Goal: Task Accomplishment & Management: Complete application form

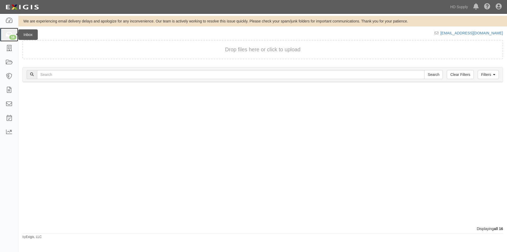
click at [11, 33] on icon at bounding box center [8, 35] width 7 height 6
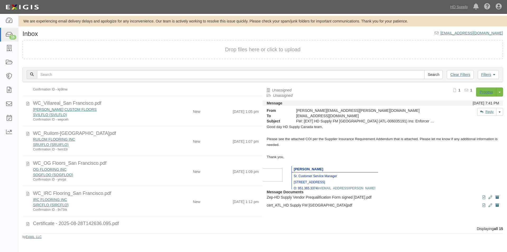
scroll to position [299, 0]
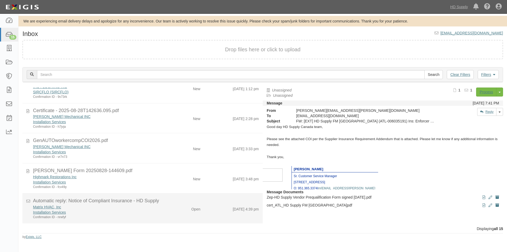
click at [158, 213] on div "Installation Services" at bounding box center [97, 212] width 128 height 5
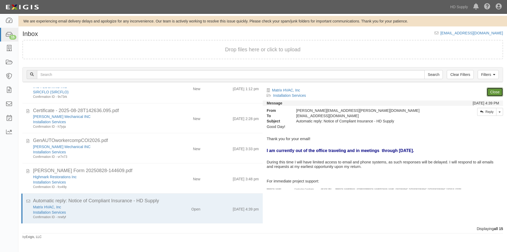
click at [489, 93] on link "Close" at bounding box center [495, 91] width 16 height 9
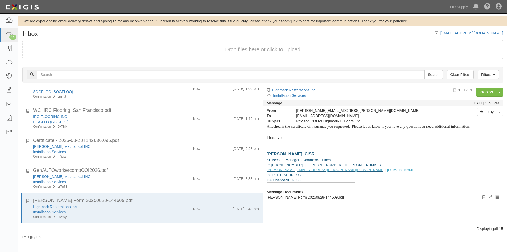
scroll to position [270, 0]
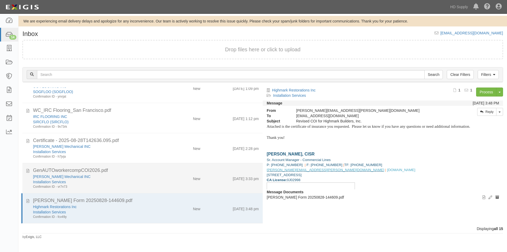
click at [133, 181] on div "Installation Services" at bounding box center [97, 181] width 128 height 5
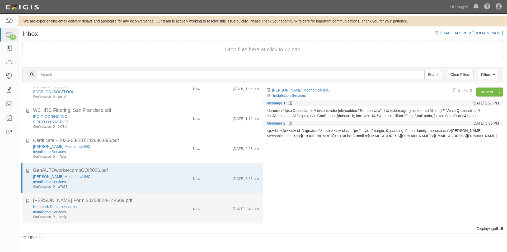
click at [142, 211] on div "Installation Services" at bounding box center [97, 211] width 128 height 5
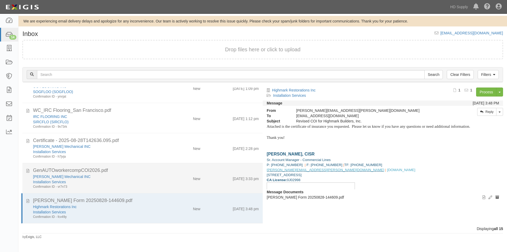
click at [142, 188] on div "Confirmation ID - vr7n73" at bounding box center [97, 186] width 128 height 4
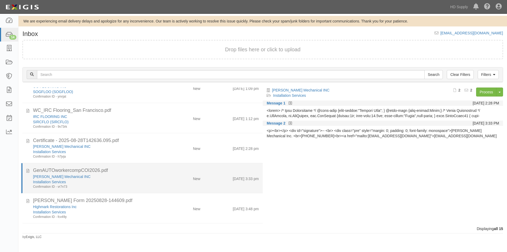
click at [144, 165] on li "GenAUTOworkercompCOI2026.pdf Jensen Mechanical INC Installation Services Confir…" at bounding box center [142, 178] width 242 height 30
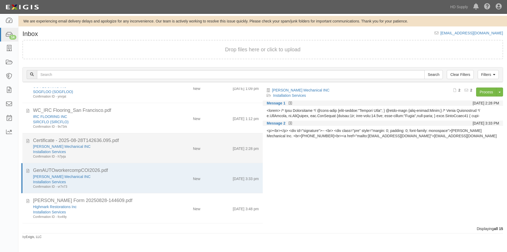
click at [146, 148] on div "Jensen Mechanical INC" at bounding box center [97, 146] width 128 height 5
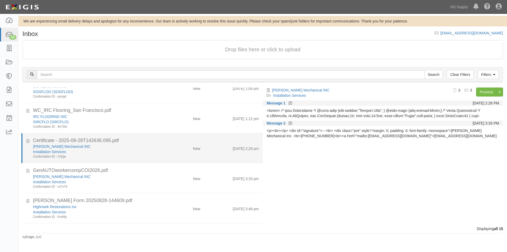
click at [147, 133] on li "Certificate - 2025-08-28T142636.095.pdf Jensen Mechanical INC Installation Serv…" at bounding box center [142, 148] width 242 height 30
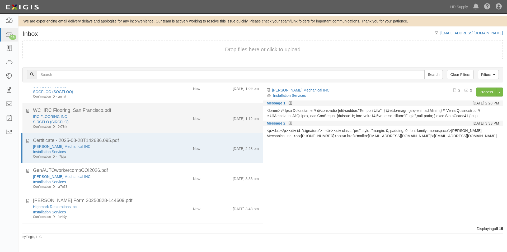
click at [147, 125] on div "Confirmation ID - 9v73rk" at bounding box center [97, 126] width 128 height 4
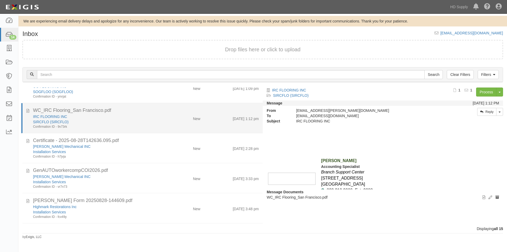
click at [146, 104] on li "WC_IRC Flooring_San Francisco.pdf IRC FLOORING INC SIRCFLO (SIRCFLO) Confirmati…" at bounding box center [142, 118] width 242 height 30
click at [149, 126] on div "Confirmation ID - 9v73rk" at bounding box center [97, 126] width 128 height 4
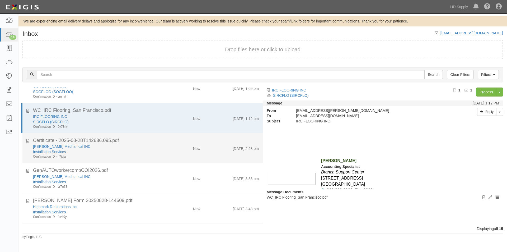
click at [153, 143] on div "Certificate - 2025-08-28T142636.095.pdf" at bounding box center [146, 140] width 226 height 7
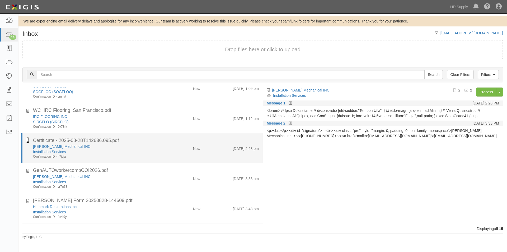
click at [28, 142] on icon at bounding box center [27, 140] width 3 height 6
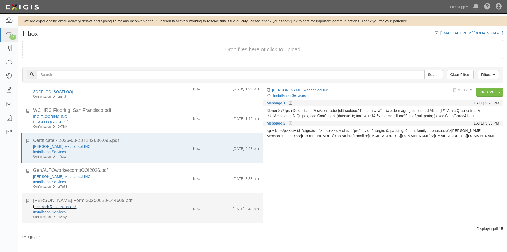
click at [50, 206] on link "Highmark Restorations Inc" at bounding box center [55, 207] width 44 height 4
click at [86, 208] on div "Highmark Restorations Inc" at bounding box center [97, 206] width 128 height 5
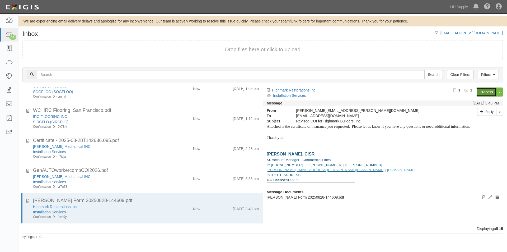
click at [486, 91] on link "Process" at bounding box center [486, 91] width 20 height 9
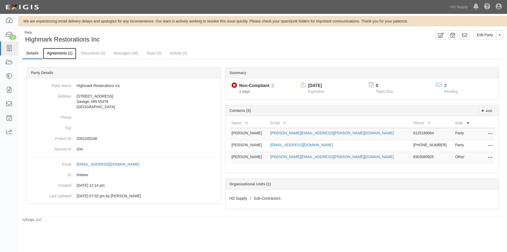
click at [59, 52] on link "Agreements (1)" at bounding box center [59, 53] width 33 height 11
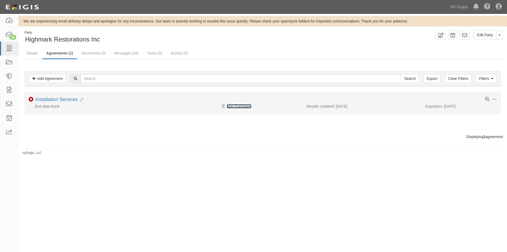
click at [242, 107] on link "Non-Compliant" at bounding box center [239, 106] width 25 height 4
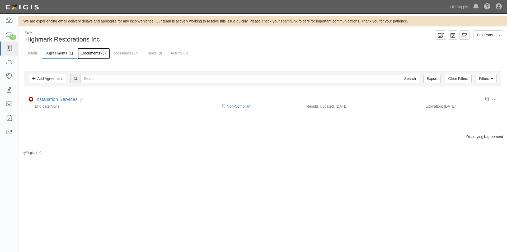
click at [96, 55] on link "Documents (3)" at bounding box center [94, 53] width 32 height 11
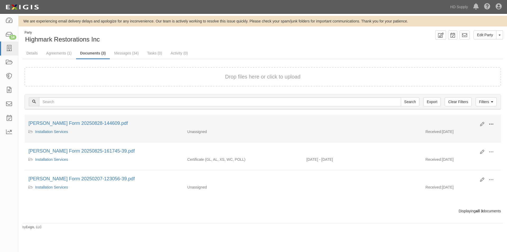
click at [493, 124] on span at bounding box center [491, 124] width 5 height 5
click at [471, 132] on link "View" at bounding box center [466, 132] width 42 height 10
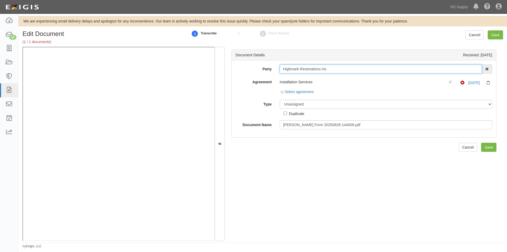
drag, startPoint x: 335, startPoint y: 69, endPoint x: 278, endPoint y: 69, distance: 57.1
click at [278, 69] on div "Highmark Restorations Inc 1888 MILLS 1888 MILLS - IMPORT 2 PATRICIA 12 2XL CORP…" at bounding box center [386, 68] width 221 height 9
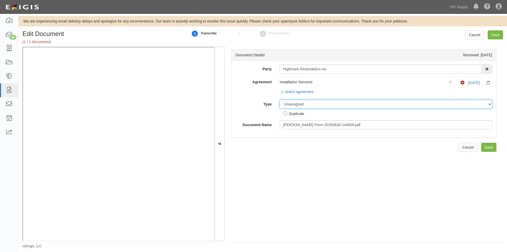
click at [295, 106] on select "Unassigned Binder Cancellation Notice Certificate Contract Endorsement Insuranc…" at bounding box center [386, 104] width 213 height 9
select select "CertificateDetail"
click at [280, 100] on select "Unassigned Binder Cancellation Notice Certificate Contract Endorsement Insuranc…" at bounding box center [386, 104] width 213 height 9
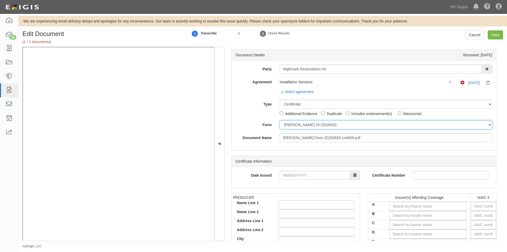
click at [294, 128] on select "ACORD 25 (2016/03) ACORD 101 ACORD 855 NY (2014/05) General" at bounding box center [386, 124] width 213 height 9
select select "GeneralFormDetail"
click at [280, 120] on select "ACORD 25 (2016/03) ACORD 101 ACORD 855 NY (2014/05) General" at bounding box center [386, 124] width 213 height 9
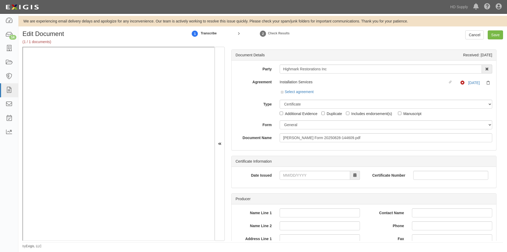
click at [251, 108] on div "Type Unassigned Binder Cancellation Notice Certificate Contract Endorsement Ins…" at bounding box center [364, 108] width 265 height 17
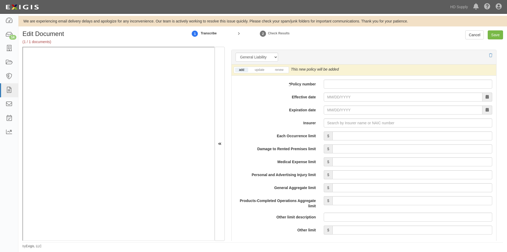
scroll to position [388, 0]
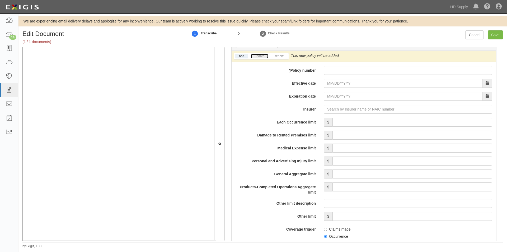
click at [259, 56] on link "update" at bounding box center [259, 56] width 17 height 4
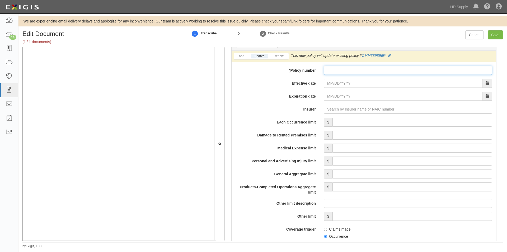
paste input "CMM389896R"
type input "CMM389896R"
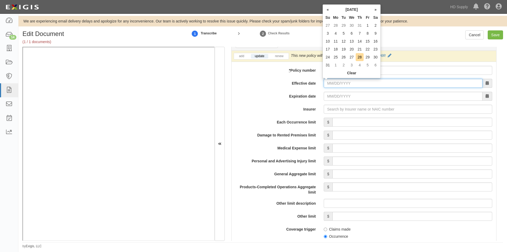
paste input "09/01/2025"
type input "09/01/2025"
type input "09/01/2026"
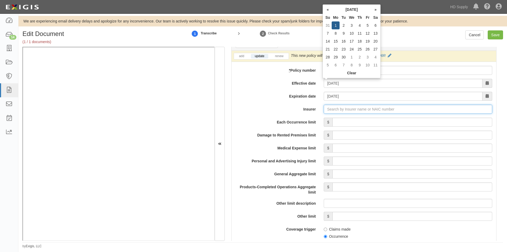
click at [336, 109] on input "Insurer" at bounding box center [408, 109] width 169 height 9
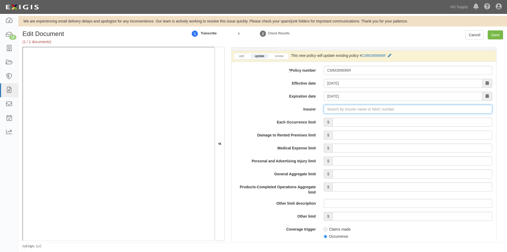
paste input "24112"
click at [338, 119] on div "Westfield Insurance Company ( 24112 ) A XV Rating" at bounding box center [337, 119] width 94 height 7
type input "Westfield Insurance Company (24112) A XV Rating"
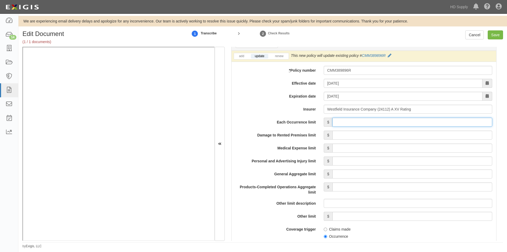
click at [348, 122] on input "Each Occurrence limit" at bounding box center [413, 122] width 160 height 9
type input "1,000,000"
click at [427, 136] on input "Damage to Rented Premises limit" at bounding box center [413, 135] width 160 height 9
type input "500,000"
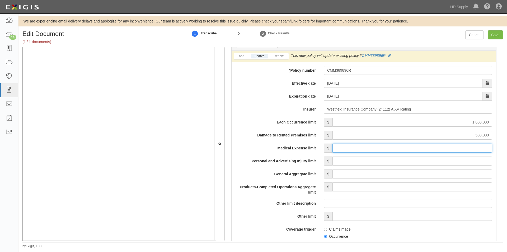
click at [424, 148] on input "Medical Expense limit" at bounding box center [413, 147] width 160 height 9
type input "5,000"
click at [428, 161] on input "Personal and Advertising Injury limit" at bounding box center [413, 160] width 160 height 9
type input "1,000,000"
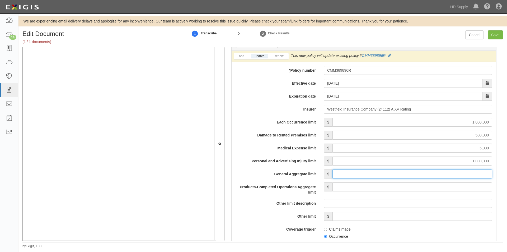
click at [427, 176] on input "General Aggregate limit" at bounding box center [413, 173] width 160 height 9
type input "2,000,000"
click at [428, 188] on input "Products-Completed Operations Aggregate limit" at bounding box center [413, 186] width 160 height 9
type input "2,000,000"
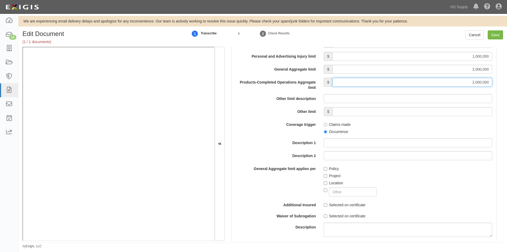
scroll to position [500, 0]
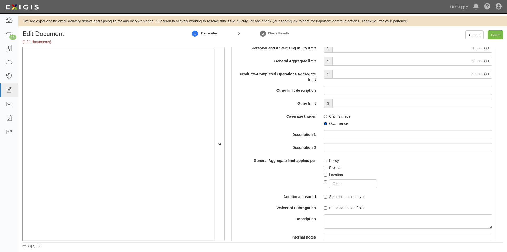
click at [324, 124] on input "Occurrence" at bounding box center [325, 123] width 3 height 3
radio input "true"
click at [327, 166] on label "Project" at bounding box center [332, 167] width 17 height 5
click at [327, 166] on input "Project" at bounding box center [325, 167] width 3 height 3
checkbox input "true"
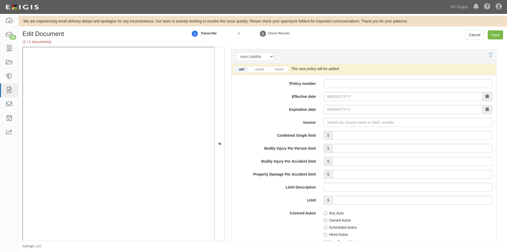
scroll to position [751, 0]
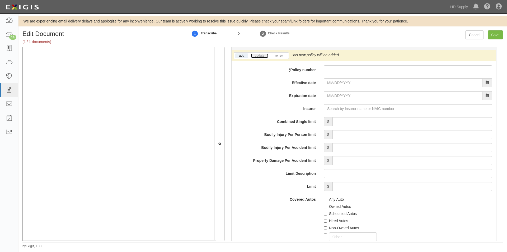
click at [261, 56] on link "update" at bounding box center [259, 55] width 17 height 4
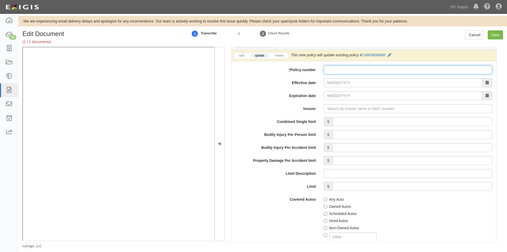
paste input "CMM389896R"
type input "CMM389896R"
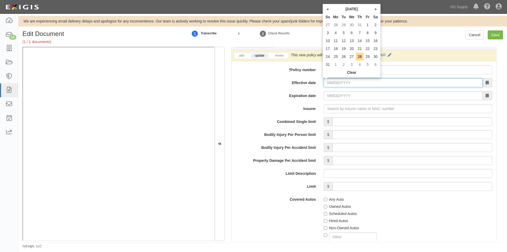
paste input "09/01/2025"
type input "09/01/2025"
type input "09/01/2026"
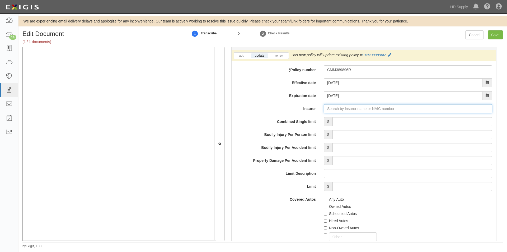
click at [331, 109] on input "Insurer" at bounding box center [408, 108] width 169 height 9
paste input "24112"
click at [300, 118] on div "Westfield Insurance Company ( 24112 ) A XV Rating" at bounding box center [337, 118] width 94 height 7
type input "Westfield Insurance Company (24112) A XV Rating"
click at [346, 123] on input "Combined Single limit" at bounding box center [413, 121] width 160 height 9
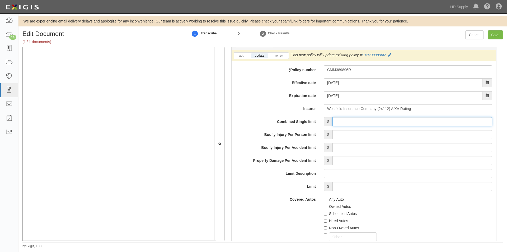
type input "1,000,000"
click at [324, 199] on input "Any Auto" at bounding box center [325, 199] width 3 height 3
checkbox input "true"
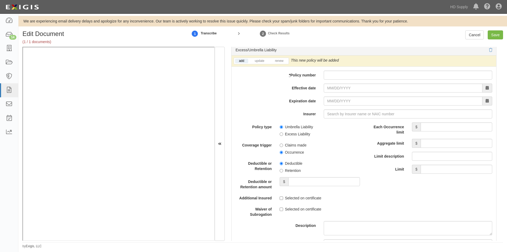
scroll to position [1056, 0]
click at [256, 61] on link "update" at bounding box center [259, 61] width 17 height 4
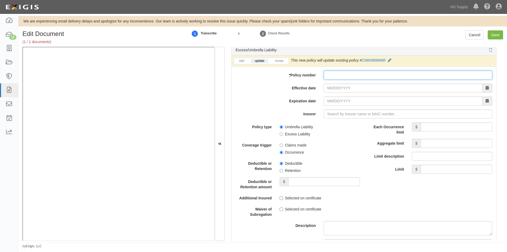
paste input "CMM389896R"
type input "CMM389896R"
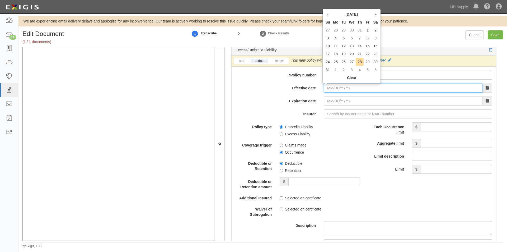
paste input "09/01/2025"
type input "09/01/2025"
type input "09/01/2026"
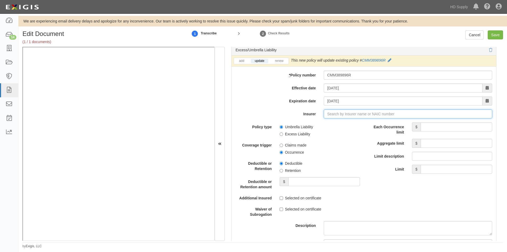
click at [340, 115] on input "Insurer" at bounding box center [408, 113] width 169 height 9
click at [332, 113] on input "Insurer" at bounding box center [408, 113] width 169 height 9
type input "21st Century Advantage Insurance Company (25232) NR Rating"
type input "2"
click at [319, 124] on div "Westfield Insurance Company ( 24112 ) A XV Rating" at bounding box center [337, 123] width 94 height 7
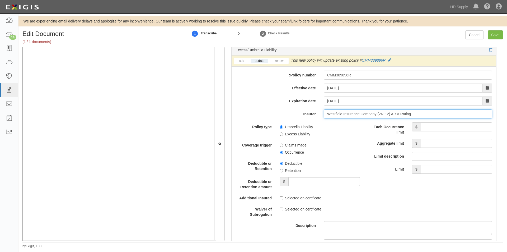
type input "Westfield Insurance Company (24112) A XV Rating"
click at [441, 127] on input "Each Occurrence limit" at bounding box center [457, 126] width 72 height 9
type input "5,000,000"
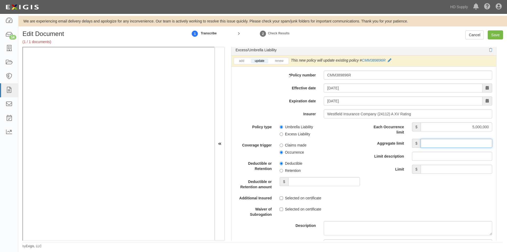
click at [431, 146] on input "Aggregate limit" at bounding box center [457, 143] width 72 height 9
type input "5,000,000"
click at [280, 127] on input "Umbrella Liability" at bounding box center [281, 126] width 3 height 3
radio input "true"
click at [281, 151] on input "Occurrence" at bounding box center [281, 152] width 3 height 3
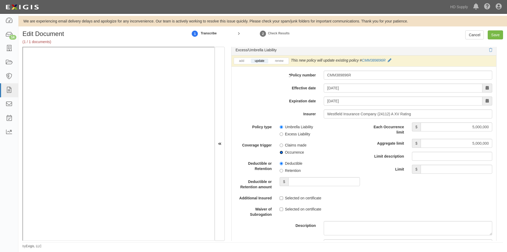
radio input "true"
click at [280, 171] on input "Retention" at bounding box center [281, 170] width 3 height 3
radio input "true"
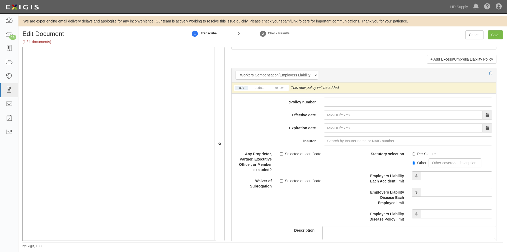
scroll to position [1301, 0]
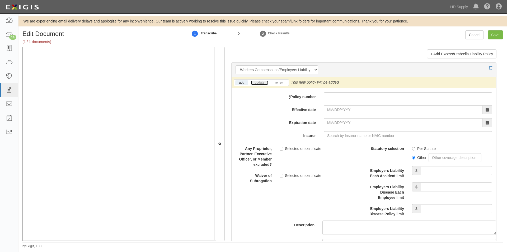
click at [262, 81] on link "update" at bounding box center [259, 82] width 17 height 4
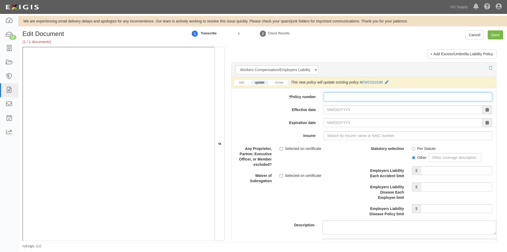
paste input "EWC010188"
type input "EWC010188"
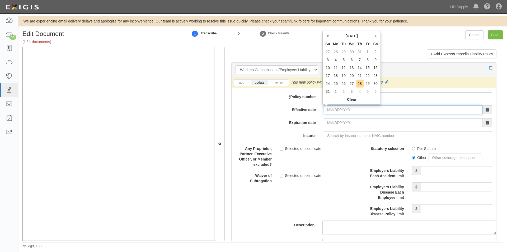
click at [327, 109] on input "Effective date" at bounding box center [403, 109] width 159 height 9
type input "01/01/2025"
type input "01/01/2026"
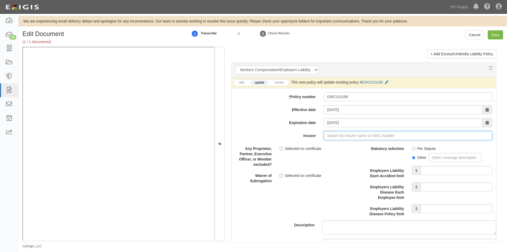
click at [326, 136] on input "Insurer" at bounding box center [408, 135] width 169 height 9
type input "21st Century Advantage Insurance Company (25232) NR Rating"
type input "2"
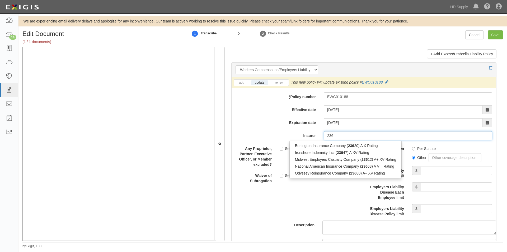
type input "23"
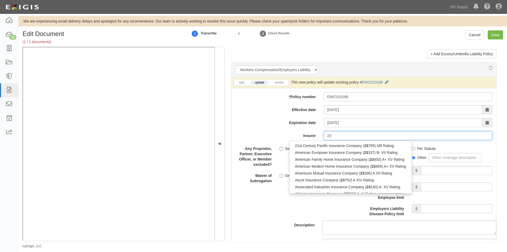
type input "21st Century Advantage Insurance Company (25232) NR Rating"
type input "2"
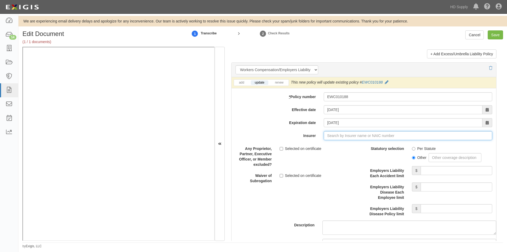
type input "21st Century Advantage Insurance Company (25232) NR Rating"
type input "2"
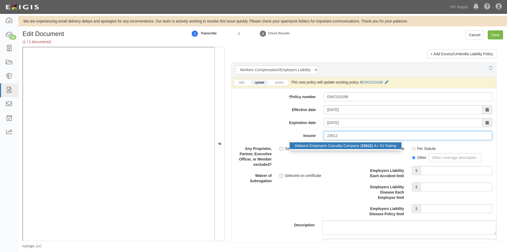
click at [326, 145] on div "Midwest Employers Casualty Company ( 23612 ) A+ XV Rating" at bounding box center [346, 145] width 112 height 7
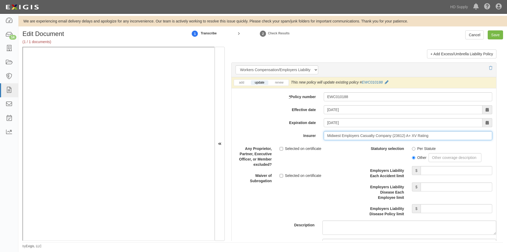
type input "Midwest Employers Casualty Company (23612) A+ XV Rating"
click at [413, 151] on label "Per Statute" at bounding box center [424, 148] width 24 height 5
click at [413, 150] on input "Per Statute" at bounding box center [413, 148] width 3 height 3
radio input "true"
click at [434, 170] on input "Employers Liability Each Accident limit" at bounding box center [457, 170] width 72 height 9
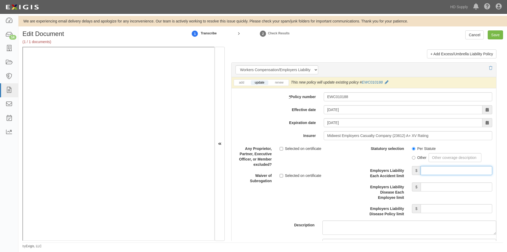
type input "1,000,000"
click at [433, 185] on input "Employers Liability Disease Each Employee limit" at bounding box center [457, 186] width 72 height 9
type input "1,000,000"
click at [434, 210] on input "Employers Liability Disease Policy limit" at bounding box center [457, 208] width 72 height 9
type input "1,000,000"
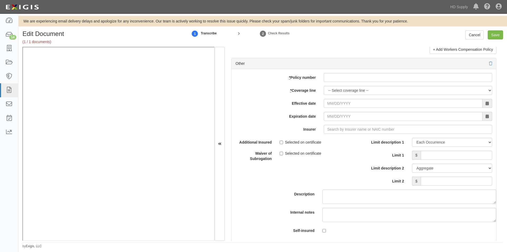
scroll to position [1540, 0]
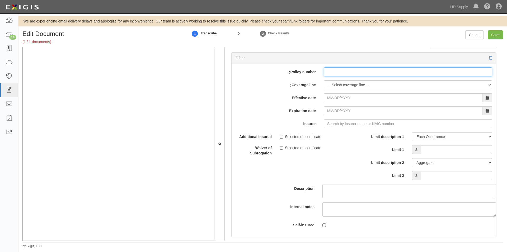
paste input "MKLV3ENV105045"
type input "MKLV3ENV105045"
click at [335, 86] on select "-- Select coverage line -- Asbestos Abatement Auto Physical Damage Boiler & Mac…" at bounding box center [408, 84] width 169 height 9
select select "41"
click at [324, 89] on select "-- Select coverage line -- Asbestos Abatement Auto Physical Damage Boiler & Mac…" at bounding box center [408, 84] width 169 height 9
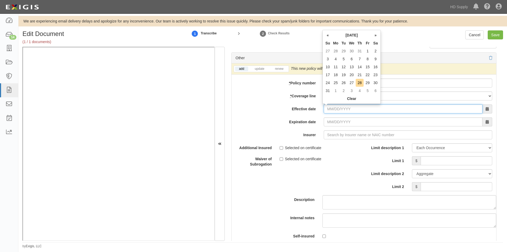
click at [339, 111] on input "Effective date" at bounding box center [403, 108] width 159 height 9
click at [336, 91] on td "1" at bounding box center [336, 91] width 8 height 8
type input "09/01/2025"
type input "09/01/2026"
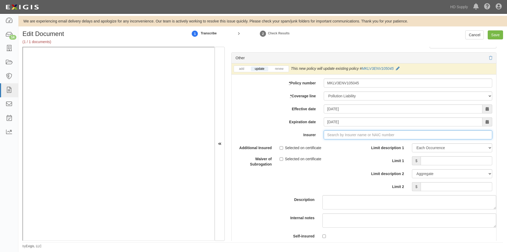
click at [334, 137] on input "Insurer" at bounding box center [408, 134] width 169 height 9
click at [322, 144] on div "Evanston Insurance Company ( 35378 ) A XV Rating" at bounding box center [337, 144] width 95 height 7
type input "Evanston Insurance Company (35378) A XV Rating"
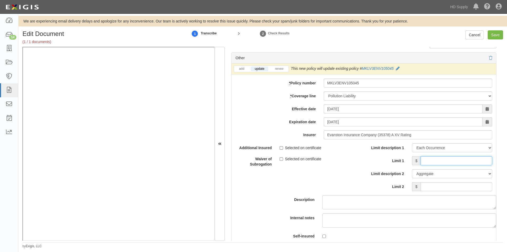
click at [442, 163] on input "Limit 1" at bounding box center [457, 160] width 72 height 9
type input "2,000,000"
click at [436, 187] on input "Limit 2" at bounding box center [457, 186] width 72 height 9
type input "2,000,000"
click at [496, 35] on input "Save" at bounding box center [495, 34] width 15 height 9
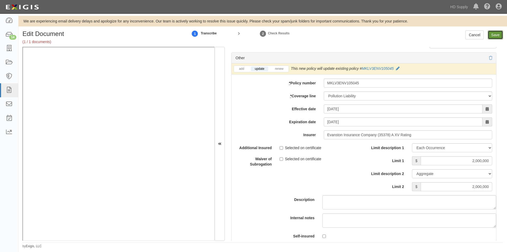
type input "1000000"
type input "500000"
type input "5000"
type input "1000000"
type input "2000000"
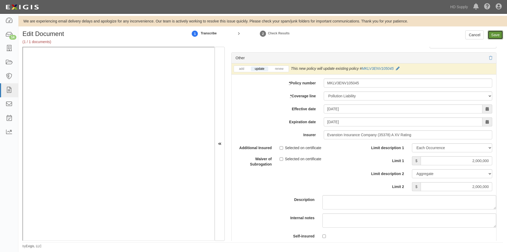
type input "2000000"
type input "1000000"
type input "5000000"
type input "1000000"
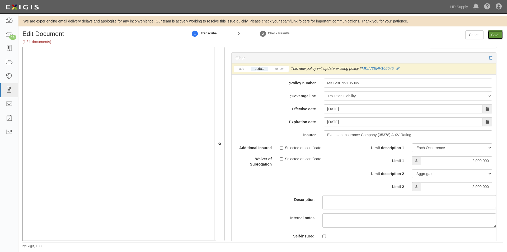
type input "1000000"
type input "2000000"
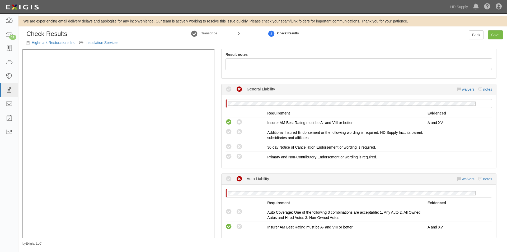
scroll to position [106, 0]
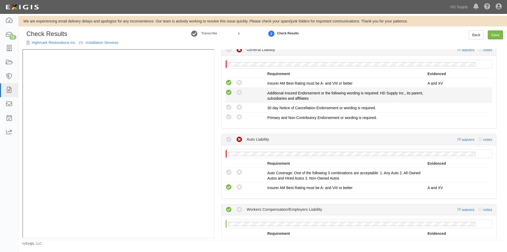
click at [229, 91] on icon at bounding box center [229, 92] width 7 height 7
radio input "true"
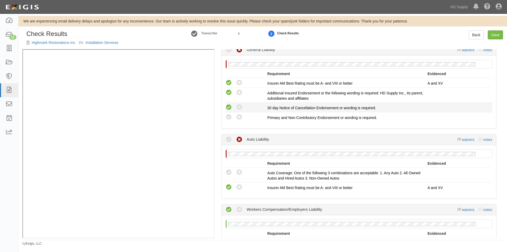
click at [229, 109] on icon at bounding box center [229, 107] width 7 height 7
radio input "true"
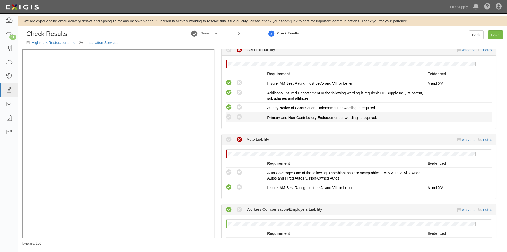
drag, startPoint x: 230, startPoint y: 117, endPoint x: 231, endPoint y: 122, distance: 5.1
click at [230, 117] on icon at bounding box center [229, 117] width 7 height 7
radio input "true"
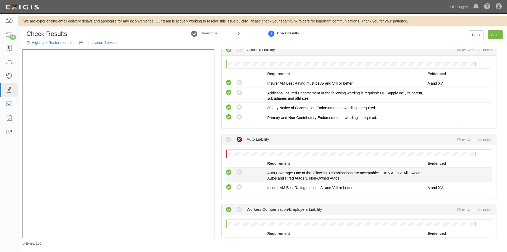
click at [230, 173] on icon at bounding box center [229, 172] width 7 height 7
radio input "true"
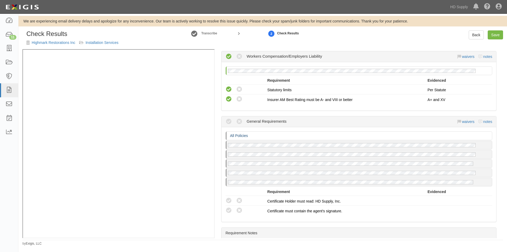
scroll to position [291, 0]
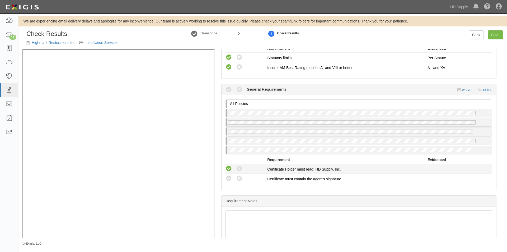
click at [231, 169] on icon at bounding box center [229, 168] width 7 height 7
radio input "true"
click at [231, 177] on icon at bounding box center [229, 178] width 7 height 7
radio input "true"
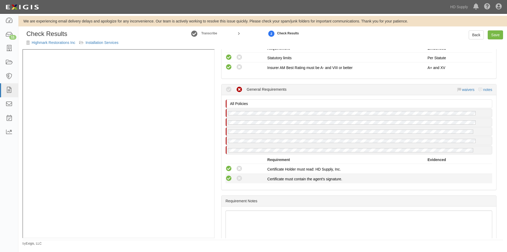
radio input "true"
click at [495, 35] on link "Save" at bounding box center [495, 34] width 15 height 9
radio input "true"
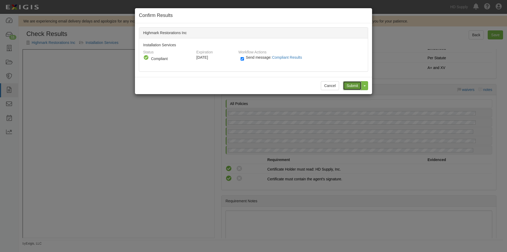
click at [346, 83] on input "Submit" at bounding box center [352, 85] width 18 height 9
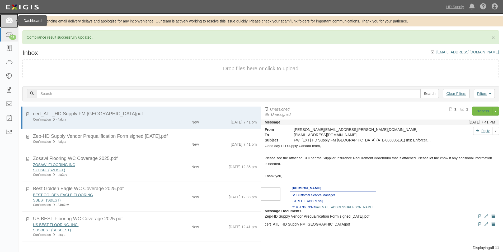
click at [4, 24] on link at bounding box center [9, 21] width 18 height 14
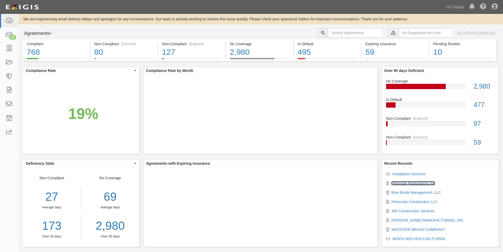
click at [409, 182] on link "Highmark Restorations Inc" at bounding box center [414, 183] width 44 height 4
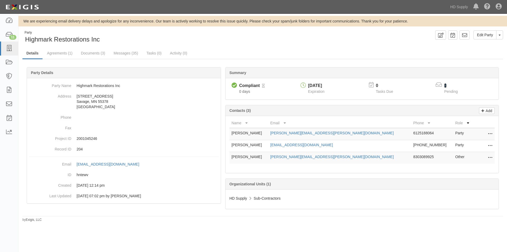
click at [445, 85] on link "1" at bounding box center [445, 85] width 2 height 4
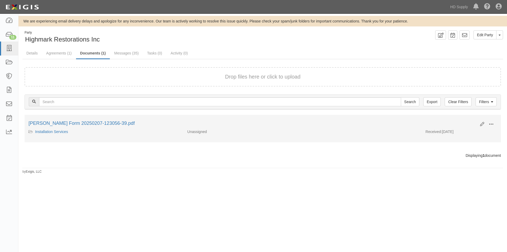
drag, startPoint x: 479, startPoint y: 125, endPoint x: 488, endPoint y: 127, distance: 9.1
click at [482, 126] on div "Edit View View details Archive" at bounding box center [486, 124] width 21 height 9
click at [482, 124] on icon at bounding box center [482, 124] width 4 height 4
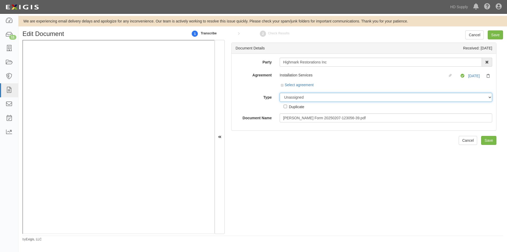
click at [291, 97] on select "Unassigned Binder Cancellation Notice Certificate Contract Endorsement Insuranc…" at bounding box center [386, 97] width 213 height 9
select select "OtherDetail"
click at [280, 93] on select "Unassigned Binder Cancellation Notice Certificate Contract Endorsement Insuranc…" at bounding box center [386, 97] width 213 height 9
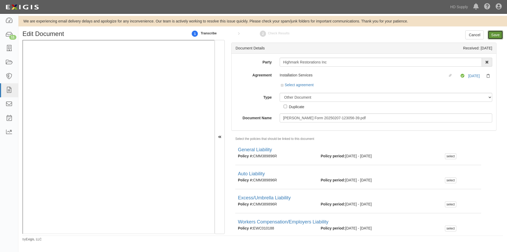
click at [496, 34] on input "Save" at bounding box center [495, 34] width 15 height 9
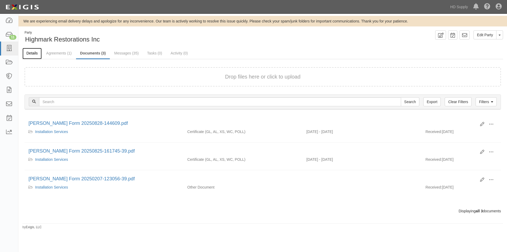
click at [31, 52] on link "Details" at bounding box center [31, 53] width 19 height 11
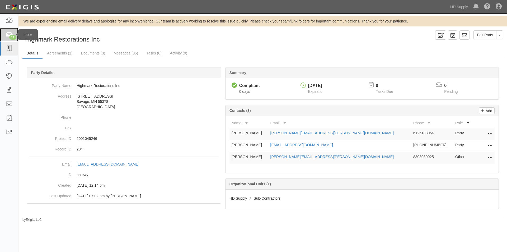
click at [10, 34] on icon at bounding box center [8, 35] width 7 height 6
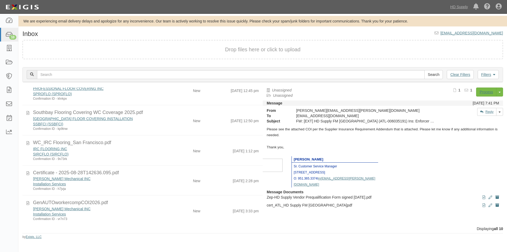
scroll to position [149, 0]
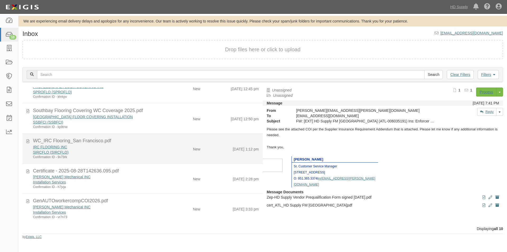
click at [112, 155] on div "Confirmation ID - 9v73rk" at bounding box center [97, 157] width 128 height 4
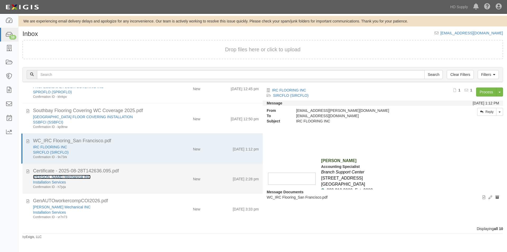
click at [61, 175] on link "Jensen Mechanical INC" at bounding box center [62, 177] width 58 height 4
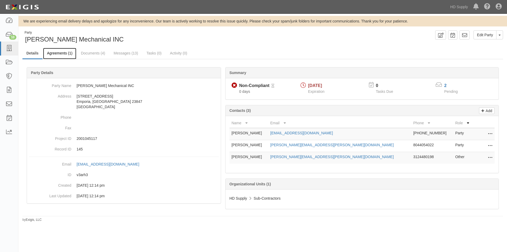
click at [57, 54] on link "Agreements (1)" at bounding box center [59, 53] width 33 height 11
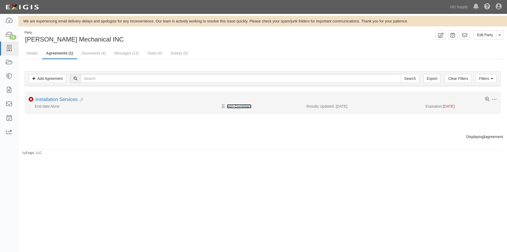
click at [246, 107] on link "Non-Compliant" at bounding box center [239, 106] width 25 height 4
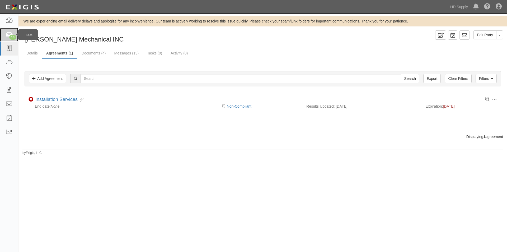
click at [6, 35] on icon at bounding box center [8, 35] width 7 height 6
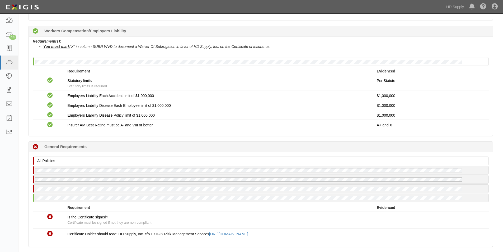
scroll to position [356, 0]
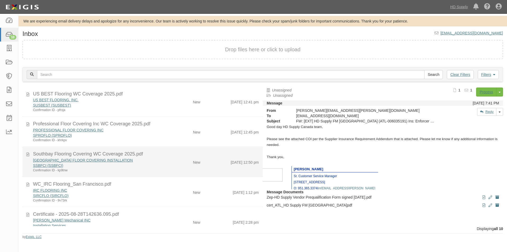
scroll to position [149, 0]
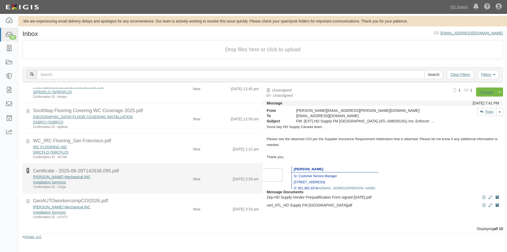
click at [27, 171] on icon at bounding box center [27, 171] width 3 height 6
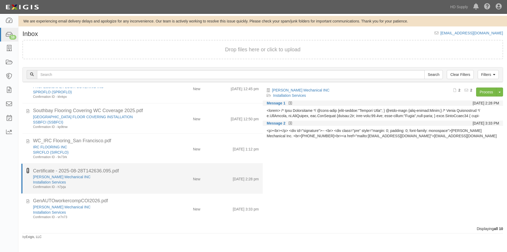
click at [29, 170] on icon at bounding box center [27, 171] width 3 height 6
click at [51, 178] on link "[PERSON_NAME] Mechanical INC" at bounding box center [62, 177] width 58 height 4
click at [30, 172] on div "Certificate - 2025-08-28T142636.095.pdf" at bounding box center [146, 171] width 234 height 7
click at [28, 171] on icon at bounding box center [27, 171] width 3 height 6
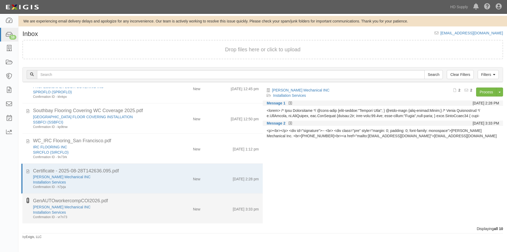
click at [27, 199] on icon at bounding box center [27, 200] width 3 height 6
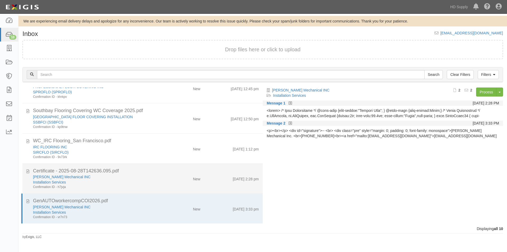
click at [102, 186] on div "Confirmation ID - h7jvja" at bounding box center [97, 187] width 128 height 4
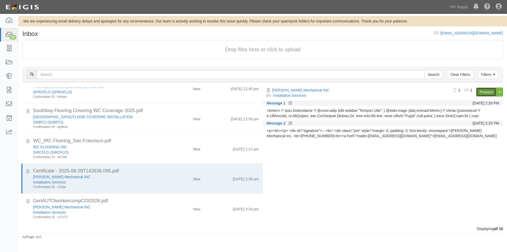
click at [483, 92] on link "Process" at bounding box center [486, 91] width 20 height 9
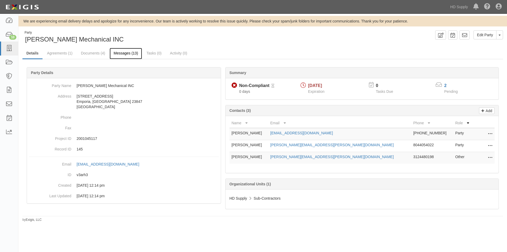
click at [128, 54] on link "Messages (13)" at bounding box center [126, 53] width 33 height 11
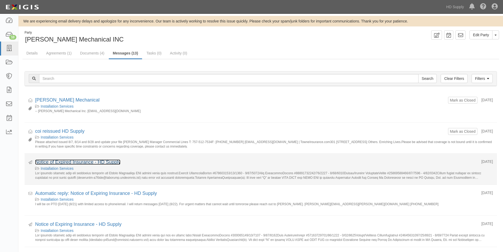
click at [79, 163] on link "Notice of Expired Insurance - HD Supply" at bounding box center [77, 161] width 85 height 5
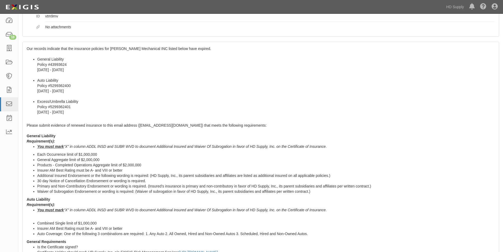
scroll to position [53, 0]
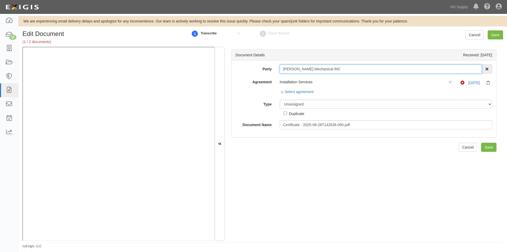
drag, startPoint x: 326, startPoint y: 69, endPoint x: 281, endPoint y: 72, distance: 45.0
click at [276, 71] on div "Jensen Mechanical INC 1888 MILLS 1888 MILLS - IMPORT 2 PATRICIA 12 2XL CORPORAT…" at bounding box center [386, 68] width 221 height 9
paste input "[PERSON_NAME] Mechanical INC"
type input "[PERSON_NAME] Mechanical INC"
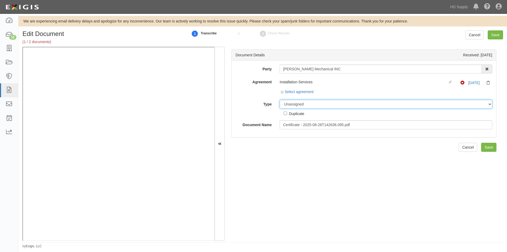
click at [299, 102] on select "Unassigned Binder Cancellation Notice Certificate Contract Endorsement Insuranc…" at bounding box center [386, 104] width 213 height 9
select select "CertificateDetail"
click at [280, 100] on select "Unassigned Binder Cancellation Notice Certificate Contract Endorsement Insuranc…" at bounding box center [386, 104] width 213 height 9
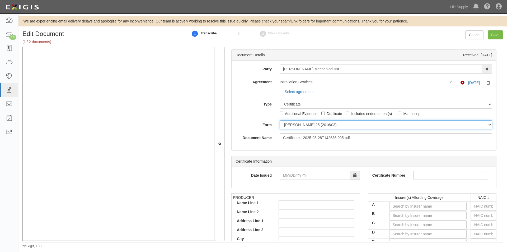
click at [289, 127] on select "[PERSON_NAME] 25 (2016/03) [PERSON_NAME] 101 [PERSON_NAME] 855 NY (2014/05) Gen…" at bounding box center [386, 124] width 213 height 9
select select "GeneralFormDetail"
click at [280, 120] on select "[PERSON_NAME] 25 (2016/03) [PERSON_NAME] 101 [PERSON_NAME] 855 NY (2014/05) Gen…" at bounding box center [386, 124] width 213 height 9
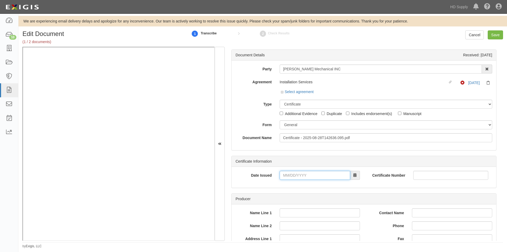
click at [294, 178] on input "Date Issued" at bounding box center [315, 175] width 71 height 9
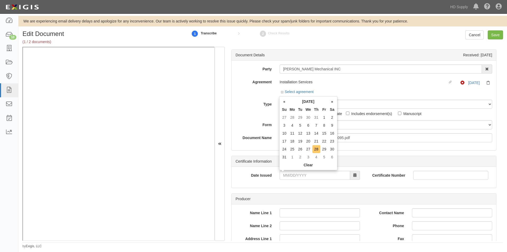
click at [314, 150] on td "28" at bounding box center [317, 149] width 8 height 8
type input "[DATE]"
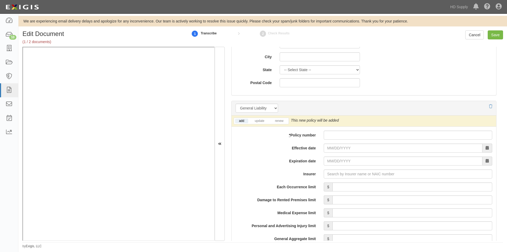
scroll to position [344, 0]
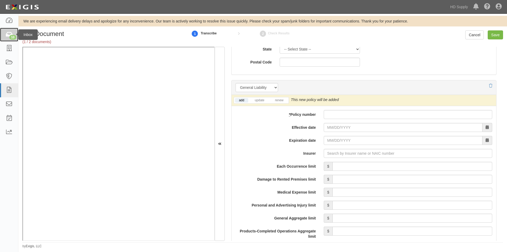
click at [10, 37] on div "10" at bounding box center [12, 37] width 7 height 5
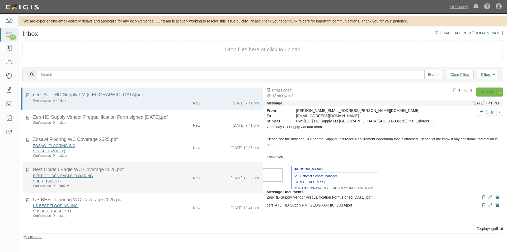
click at [94, 184] on div "Confirmation ID - 34m7ev" at bounding box center [97, 186] width 128 height 4
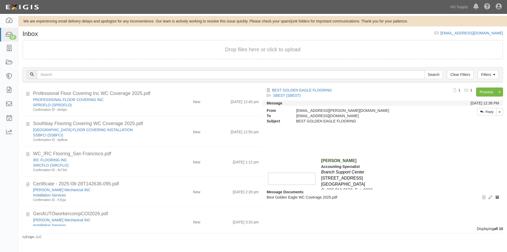
scroll to position [149, 0]
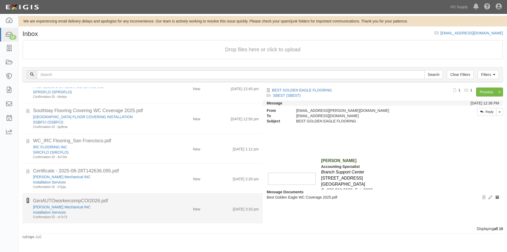
click at [27, 203] on icon at bounding box center [27, 200] width 3 height 6
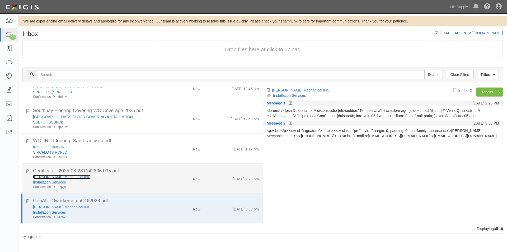
click at [69, 179] on link "[PERSON_NAME] Mechanical INC" at bounding box center [62, 177] width 58 height 4
click at [106, 181] on div "Installation Services" at bounding box center [97, 181] width 128 height 5
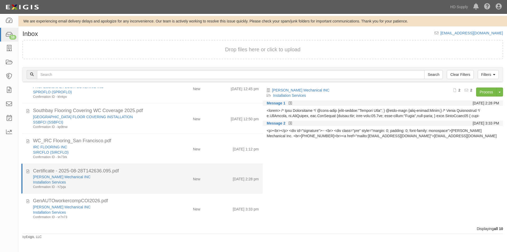
click at [106, 181] on div "Installation Services" at bounding box center [97, 181] width 128 height 5
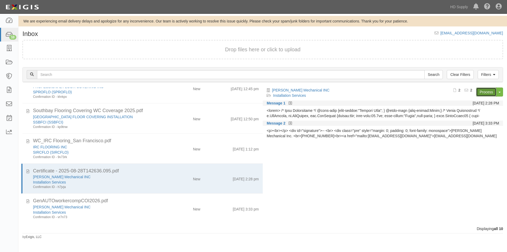
click at [485, 89] on link "Process" at bounding box center [486, 91] width 20 height 9
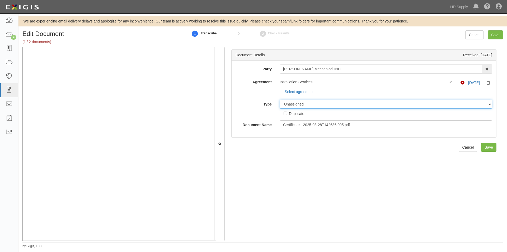
click at [287, 106] on select "Unassigned Binder Cancellation Notice Certificate Contract Endorsement Insuranc…" at bounding box center [386, 104] width 213 height 9
select select "OtherDetail"
click at [280, 100] on select "Unassigned Binder Cancellation Notice Certificate Contract Endorsement Insuranc…" at bounding box center [386, 104] width 213 height 9
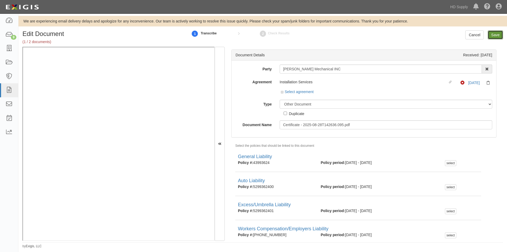
click at [492, 34] on input "Save" at bounding box center [495, 34] width 15 height 9
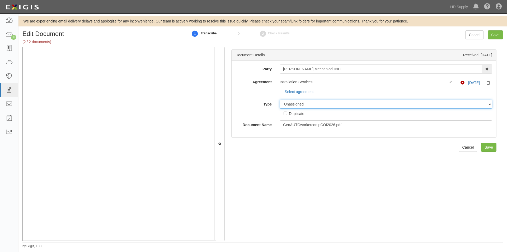
click at [354, 101] on select "Unassigned Binder Cancellation Notice Certificate Contract Endorsement Insuranc…" at bounding box center [386, 104] width 213 height 9
select select "CertificateDetail"
click at [280, 100] on select "Unassigned Binder Cancellation Notice Certificate Contract Endorsement Insuranc…" at bounding box center [386, 104] width 213 height 9
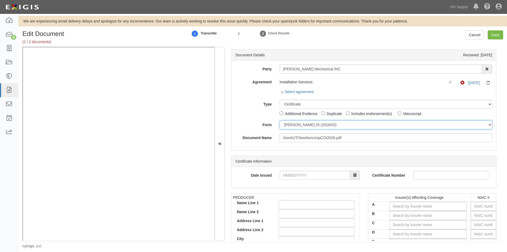
click at [305, 128] on select "[PERSON_NAME] 25 (2016/03) [PERSON_NAME] 101 [PERSON_NAME] 855 NY (2014/05) Gen…" at bounding box center [386, 124] width 213 height 9
select select "GeneralFormDetail"
click at [280, 120] on select "[PERSON_NAME] 25 (2016/03) [PERSON_NAME] 101 [PERSON_NAME] 855 NY (2014/05) Gen…" at bounding box center [386, 124] width 213 height 9
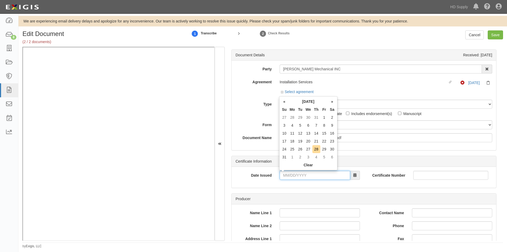
click at [303, 178] on input "Date Issued" at bounding box center [315, 175] width 71 height 9
click at [316, 142] on td "21" at bounding box center [317, 141] width 8 height 8
type input "[DATE]"
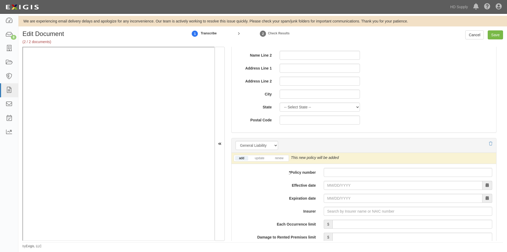
scroll to position [317, 0]
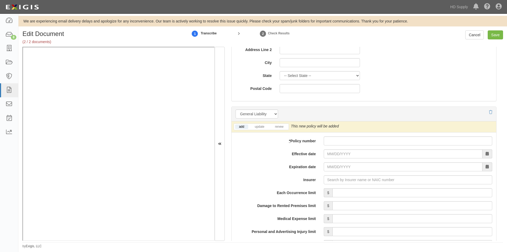
click at [283, 130] on div "add update renew" at bounding box center [261, 126] width 55 height 7
click at [282, 128] on link "renew" at bounding box center [279, 126] width 16 height 4
paste input "43993624"
type input "43993624"
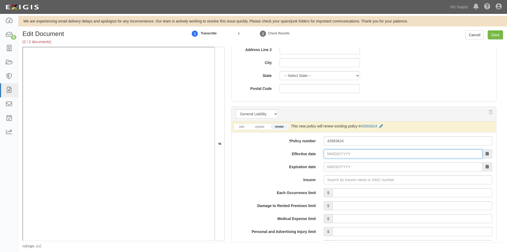
click at [340, 155] on input "Effective date" at bounding box center [403, 153] width 159 height 9
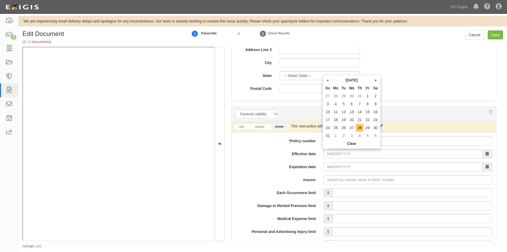
click at [358, 129] on td "28" at bounding box center [360, 128] width 8 height 8
type input "[DATE]"
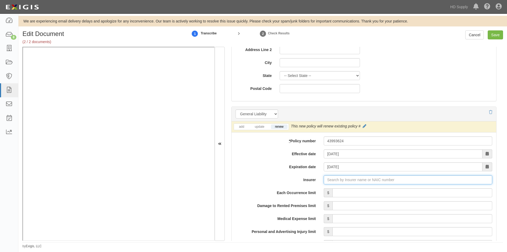
click at [343, 179] on input "Insurer" at bounding box center [408, 179] width 169 height 9
click at [365, 182] on input "Insurer" at bounding box center [408, 179] width 169 height 9
click at [322, 192] on div "Owners Insurance Company ( 32700 ) A+ XV Rating" at bounding box center [337, 189] width 94 height 7
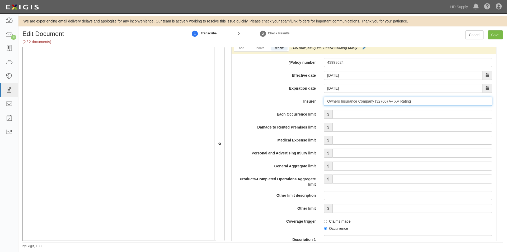
scroll to position [396, 0]
type input "Owners Insurance Company (32700) A+ XV Rating"
click at [375, 114] on input "Each Occurrence limit" at bounding box center [413, 113] width 160 height 9
type input "1,000,000"
click at [429, 126] on input "Damage to Rented Premises limit" at bounding box center [413, 126] width 160 height 9
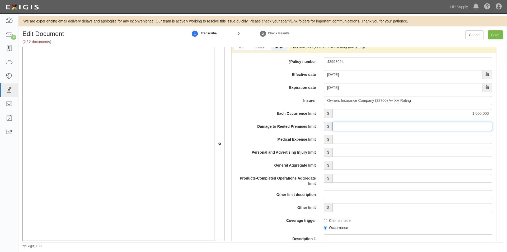
type input "300,000"
click at [426, 141] on input "Medical Expense limit" at bounding box center [413, 139] width 160 height 9
type input "10,000"
click at [429, 152] on input "Personal and Advertising Injury limit" at bounding box center [413, 152] width 160 height 9
type input "1,000,000"
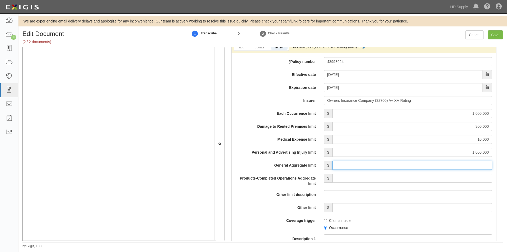
click at [429, 164] on input "General Aggregate limit" at bounding box center [413, 165] width 160 height 9
type input "2,000,000"
click at [427, 177] on input "Products-Completed Operations Aggregate limit" at bounding box center [413, 178] width 160 height 9
type input "2,000,000"
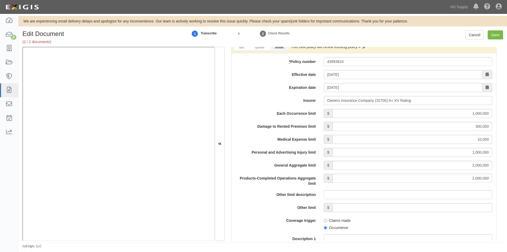
scroll to position [502, 0]
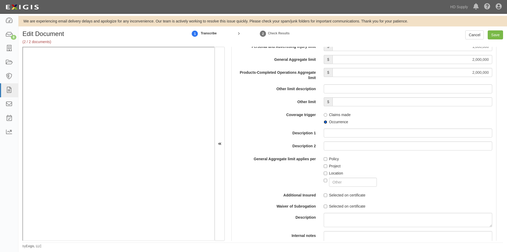
click at [324, 122] on input "Occurrence" at bounding box center [325, 121] width 3 height 3
radio input "true"
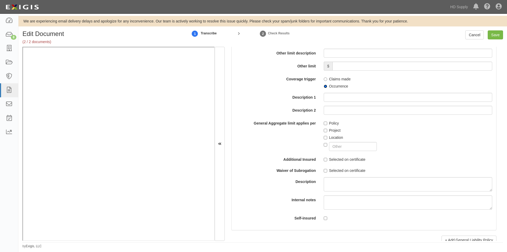
scroll to position [581, 0]
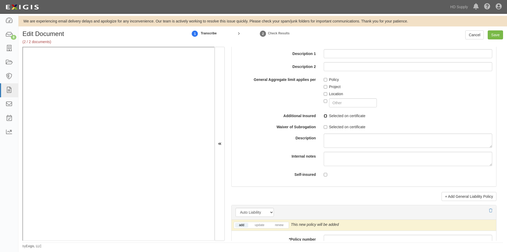
click at [325, 116] on input "Selected on certificate" at bounding box center [325, 115] width 3 height 3
checkbox input "true"
click at [326, 126] on input "Selected on certificate" at bounding box center [325, 126] width 3 height 3
checkbox input "true"
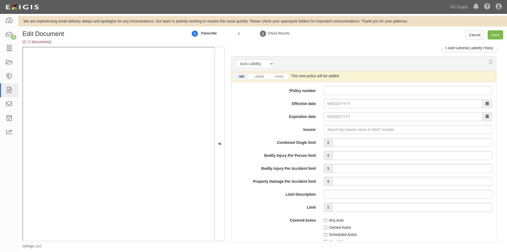
scroll to position [735, 0]
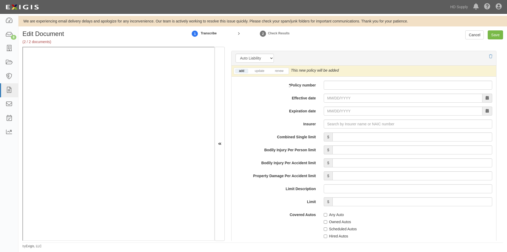
click at [282, 73] on li "renew" at bounding box center [279, 71] width 18 height 6
click at [279, 71] on link "renew" at bounding box center [279, 71] width 16 height 4
paste input "5299362400"
type input "5299362400"
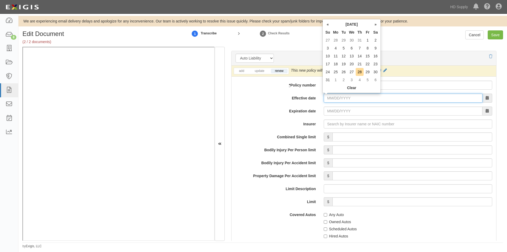
click at [347, 99] on input "Effective date" at bounding box center [403, 98] width 159 height 9
click at [358, 72] on td "28" at bounding box center [360, 72] width 8 height 8
type input "[DATE]"
type input "08/28/2026"
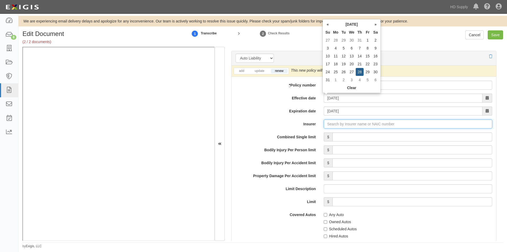
click at [341, 126] on input "Insurer" at bounding box center [408, 123] width 169 height 9
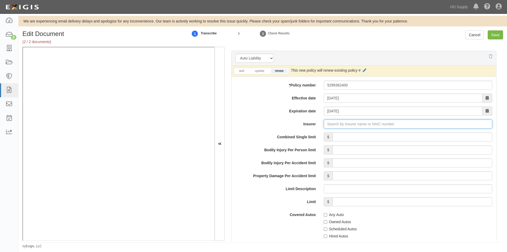
click at [344, 127] on input "Insurer" at bounding box center [408, 123] width 169 height 9
type input "180 Seguros S.A. (0) NR Rating"
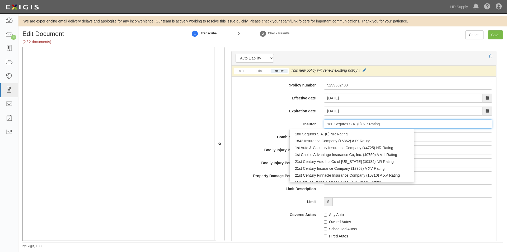
type input "18"
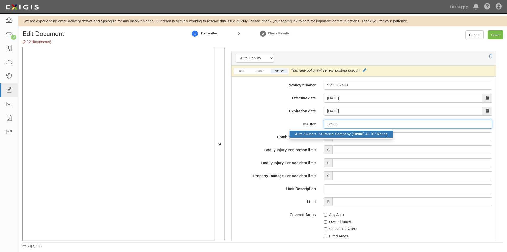
click at [340, 133] on div "Auto-Owners Insurance Company ( 18988 ) A+ XV Rating" at bounding box center [341, 134] width 103 height 7
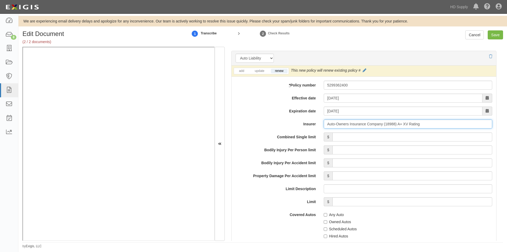
type input "Auto-Owners Insurance Company (18988) A+ XV Rating"
click at [341, 133] on input "Combined Single limit" at bounding box center [413, 136] width 160 height 9
type input "1,000,000"
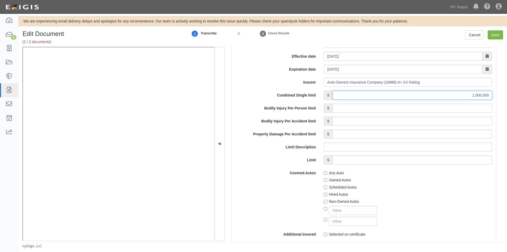
scroll to position [815, 0]
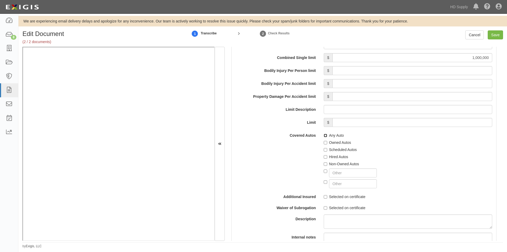
click at [325, 135] on input "Any Auto" at bounding box center [325, 135] width 3 height 3
checkbox input "true"
drag, startPoint x: 504, startPoint y: 140, endPoint x: 502, endPoint y: 153, distance: 13.5
click at [502, 153] on div "Edit Document (2 / 2 documents) 1 Transcribe 2 Check Results Cancel Save Docume…" at bounding box center [262, 139] width 489 height 218
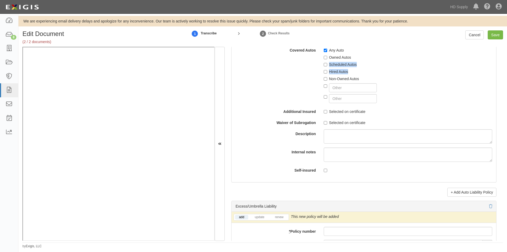
scroll to position [913, 0]
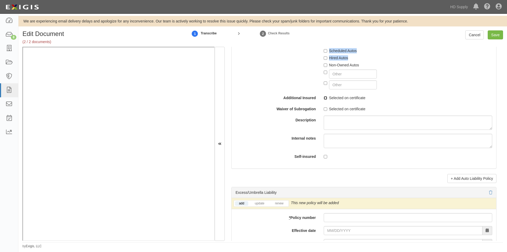
click at [325, 99] on input "Selected on certificate" at bounding box center [325, 97] width 3 height 3
checkbox input "true"
click at [326, 108] on input "Selected on certificate" at bounding box center [325, 108] width 3 height 3
checkbox input "true"
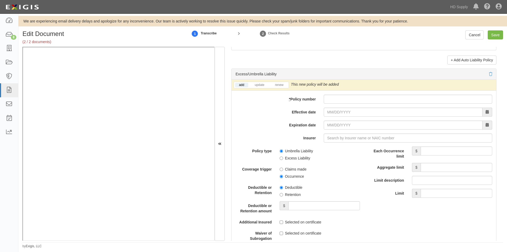
scroll to position [1051, 0]
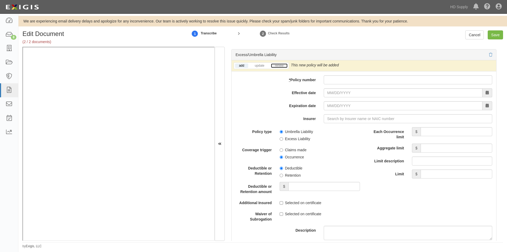
click at [283, 66] on link "renew" at bounding box center [279, 65] width 16 height 4
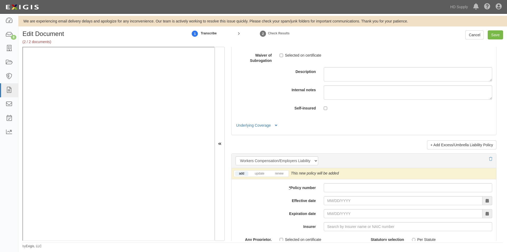
scroll to position [1315, 0]
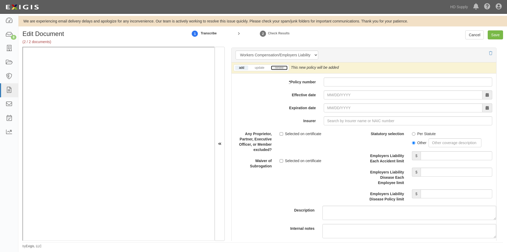
click at [283, 70] on link "renew" at bounding box center [279, 68] width 16 height 4
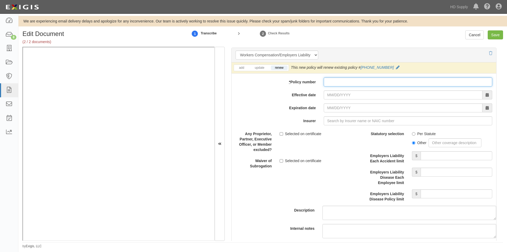
paste input "840-00101"
type input "840-00101"
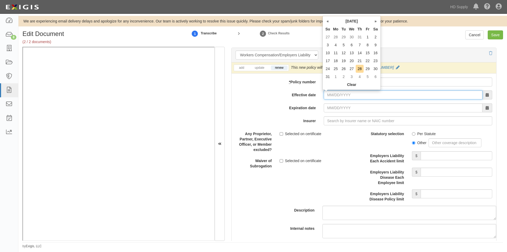
click at [342, 96] on input "Effective date" at bounding box center [403, 94] width 159 height 9
click at [367, 35] on td "1" at bounding box center [368, 37] width 8 height 8
type input "08/01/2025"
type input "08/01/2026"
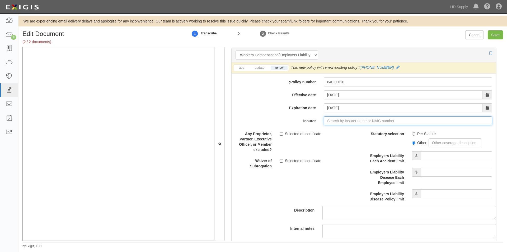
click at [332, 121] on input "Insurer" at bounding box center [408, 120] width 169 height 9
type input "180 Seguros S.A. (0) NR Rating"
type input "1"
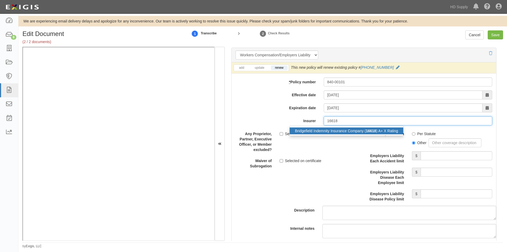
click at [320, 131] on div "Bridgefield Indemnity Insurance Company ( 16618 ) A+ X Rating" at bounding box center [347, 130] width 114 height 7
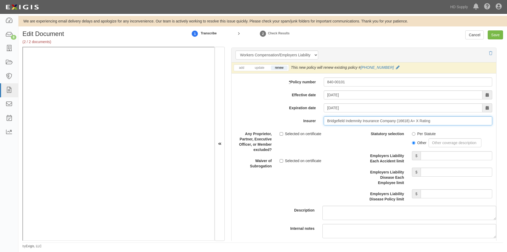
type input "Bridgefield Indemnity Insurance Company (16618) A+ X Rating"
click at [412, 134] on input "Per Statute" at bounding box center [413, 133] width 3 height 3
radio input "true"
click at [431, 157] on input "Employers Liability Each Accident limit" at bounding box center [457, 155] width 72 height 9
type input "1,000,000"
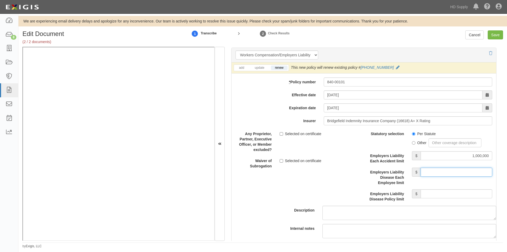
click at [435, 169] on input "Employers Liability Disease Each Employee limit" at bounding box center [457, 172] width 72 height 9
type input "1,000,000"
click at [433, 193] on input "Employers Liability Disease Policy limit" at bounding box center [457, 193] width 72 height 9
type input "1,000,000"
click at [280, 160] on input "Selected on certificate" at bounding box center [281, 160] width 3 height 3
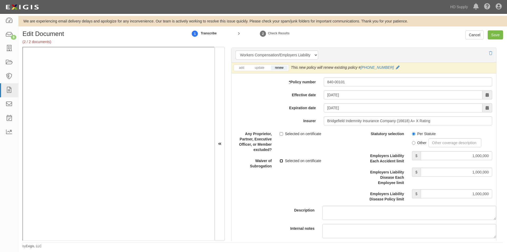
checkbox input "true"
click at [498, 35] on input "Save" at bounding box center [495, 34] width 15 height 9
type input "1000000"
type input "300000"
type input "10000"
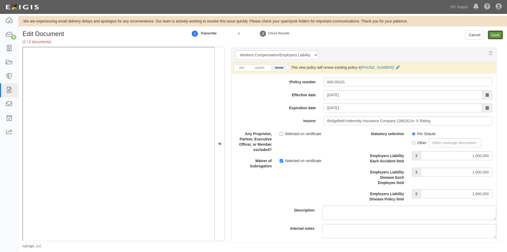
type input "1000000"
type input "2000000"
type input "1000000"
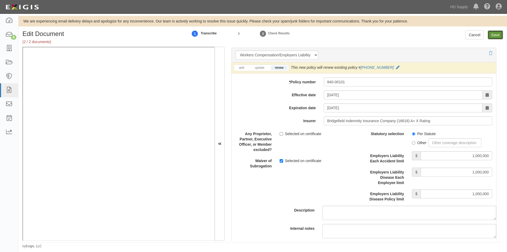
type input "1000000"
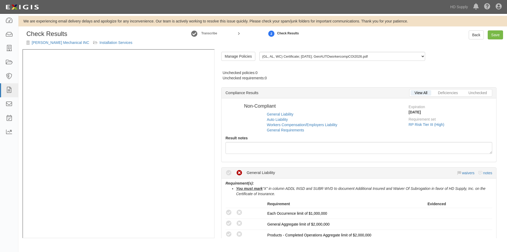
radio input "false"
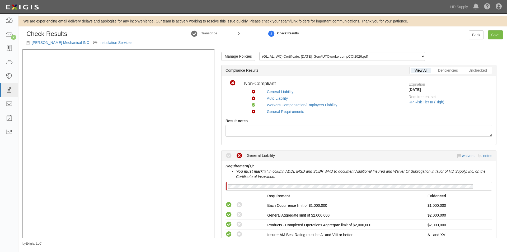
scroll to position [53, 0]
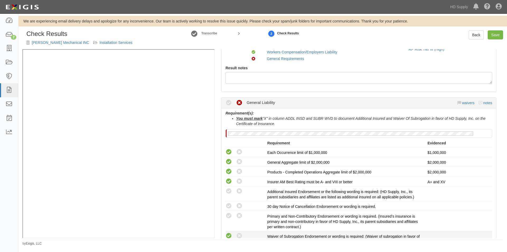
click at [230, 235] on icon at bounding box center [229, 236] width 7 height 7
radio input "true"
drag, startPoint x: 114, startPoint y: 238, endPoint x: 132, endPoint y: 241, distance: 18.8
click at [132, 241] on div "Check Results [PERSON_NAME] Mechanical INC Installation Services Transcribe 2 C…" at bounding box center [262, 137] width 489 height 215
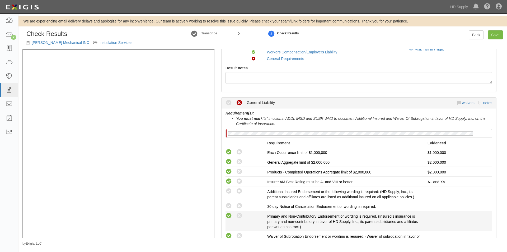
click at [228, 216] on icon at bounding box center [229, 215] width 7 height 7
radio input "true"
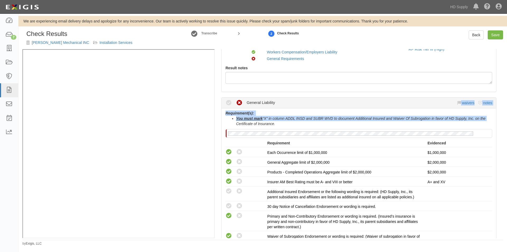
drag, startPoint x: 504, startPoint y: 94, endPoint x: 501, endPoint y: 120, distance: 26.0
click at [501, 120] on div "Check Results [PERSON_NAME] Mechanical INC Installation Services Transcribe 2 C…" at bounding box center [262, 137] width 489 height 215
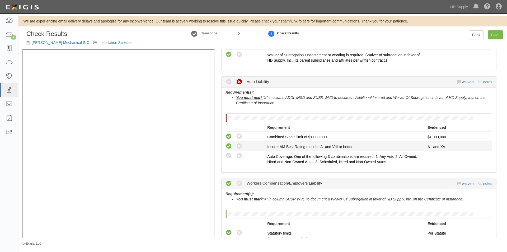
scroll to position [237, 0]
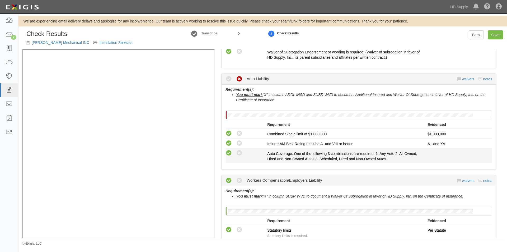
click at [230, 152] on icon at bounding box center [229, 153] width 7 height 7
radio input "true"
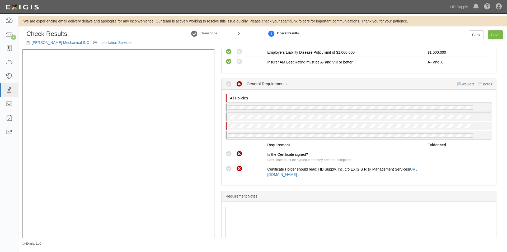
scroll to position [452, 0]
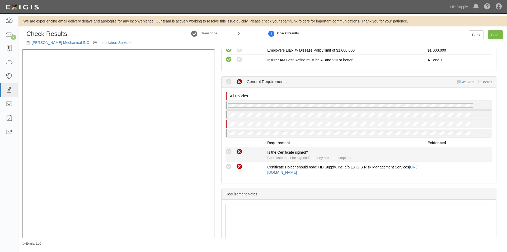
click at [230, 149] on icon at bounding box center [229, 152] width 7 height 7
click at [228, 151] on icon at bounding box center [229, 152] width 7 height 7
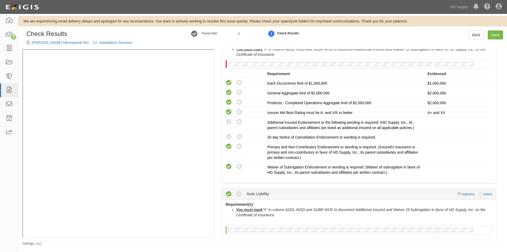
scroll to position [120, 0]
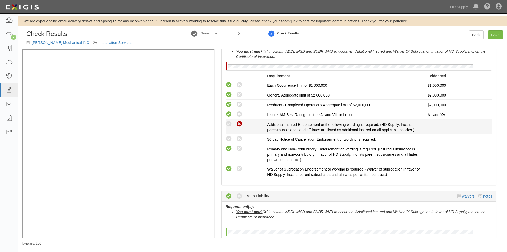
click at [238, 123] on icon at bounding box center [239, 124] width 7 height 7
radio input "true"
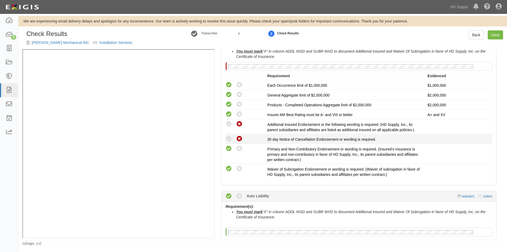
click at [238, 138] on icon at bounding box center [239, 139] width 7 height 7
radio input "true"
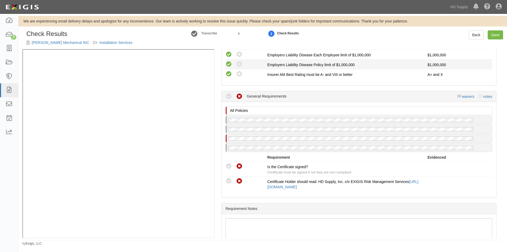
scroll to position [358, 0]
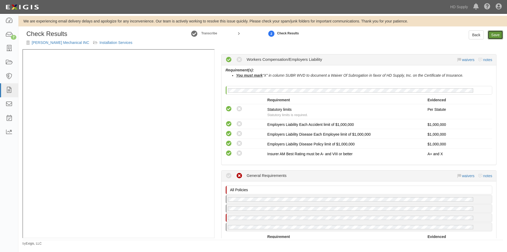
click at [495, 38] on link "Save" at bounding box center [495, 34] width 15 height 9
radio input "true"
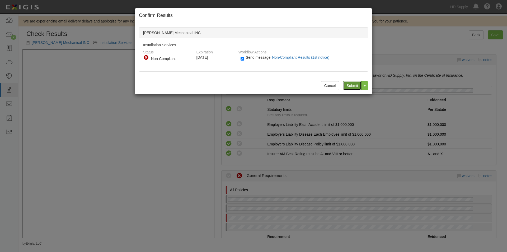
click at [351, 84] on input "Submit" at bounding box center [352, 85] width 18 height 9
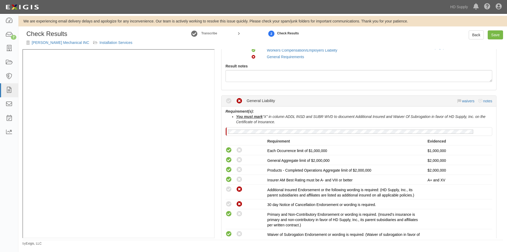
scroll to position [132, 0]
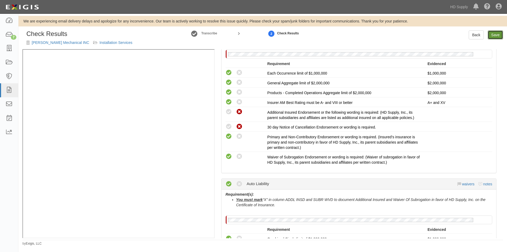
click at [500, 32] on link "Save" at bounding box center [495, 34] width 15 height 9
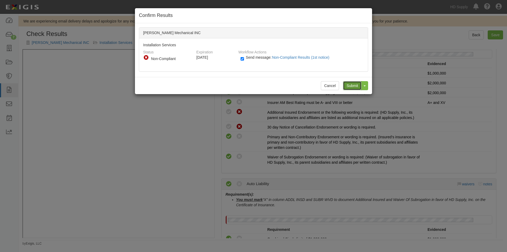
click at [349, 83] on input "Submit" at bounding box center [352, 85] width 18 height 9
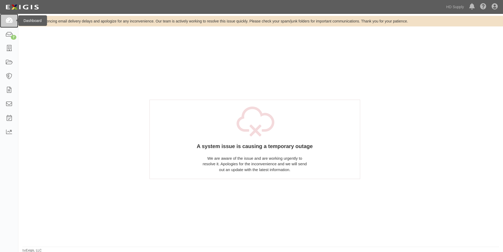
click at [8, 21] on icon at bounding box center [8, 21] width 7 height 6
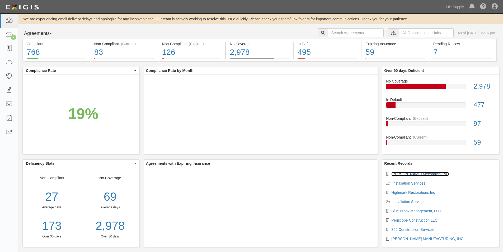
click at [403, 175] on link "[PERSON_NAME] Mechanical INC" at bounding box center [421, 174] width 58 height 4
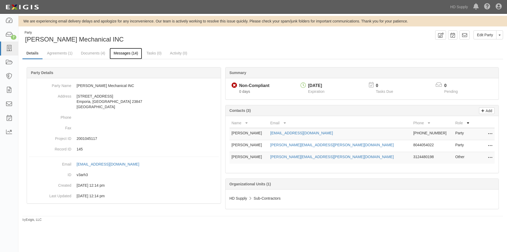
click at [127, 53] on link "Messages (14)" at bounding box center [126, 53] width 33 height 11
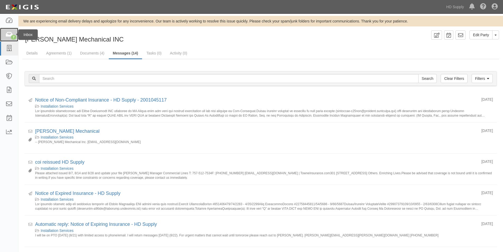
click at [9, 37] on icon at bounding box center [8, 35] width 7 height 6
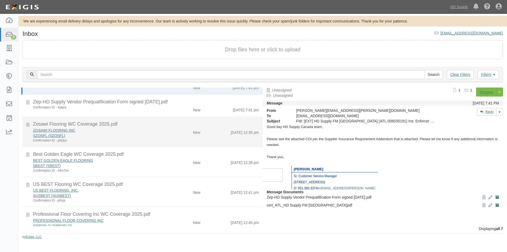
scroll to position [53, 0]
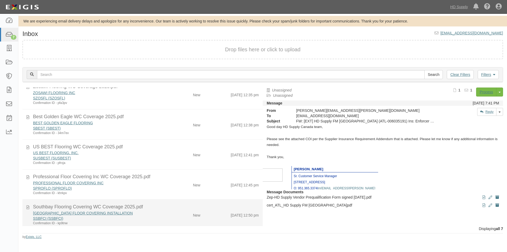
click at [182, 211] on div "New" at bounding box center [184, 213] width 39 height 7
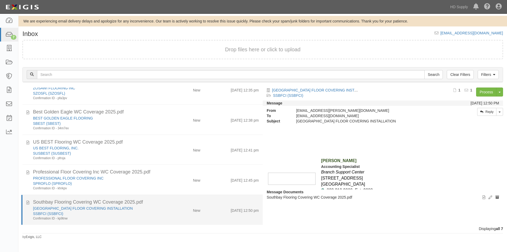
scroll to position [59, 0]
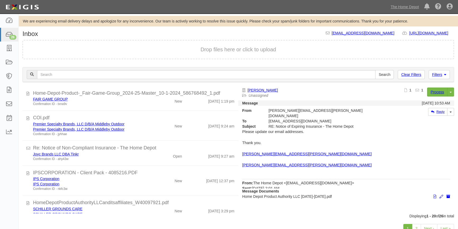
scroll to position [31, 0]
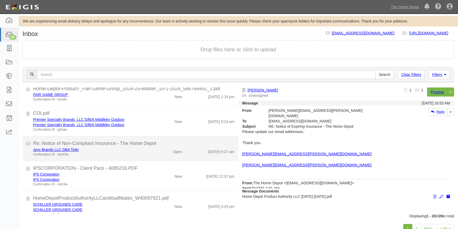
click at [136, 151] on div "Joyc Brands LLC DBA Tinkr" at bounding box center [90, 149] width 114 height 5
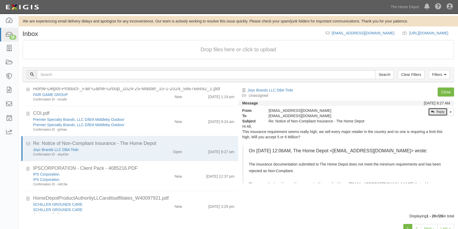
click at [438, 113] on link "Reply" at bounding box center [437, 112] width 19 height 8
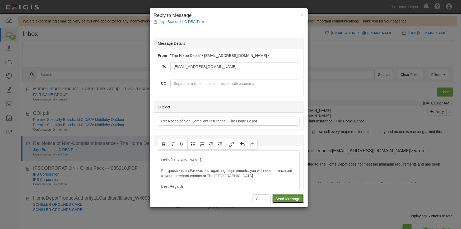
click at [282, 196] on input "Send Message" at bounding box center [287, 198] width 31 height 9
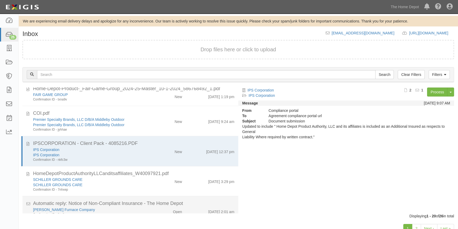
click at [149, 206] on div "Automatic reply: Notice of Non-Compliant Insurance - The Home Depot" at bounding box center [133, 203] width 201 height 7
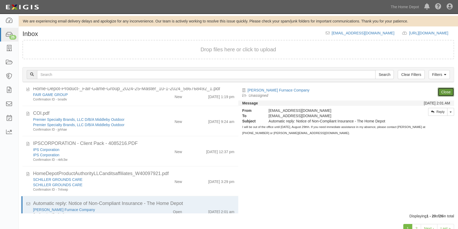
click at [438, 93] on link "Close" at bounding box center [445, 91] width 16 height 9
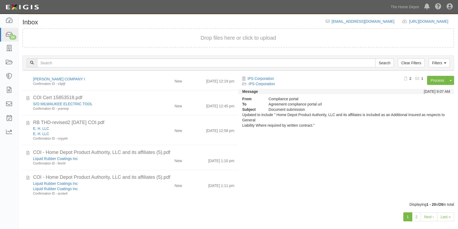
scroll to position [18, 0]
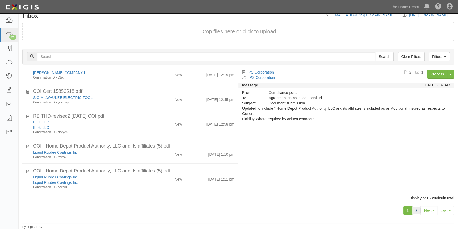
click at [418, 211] on link "2" at bounding box center [416, 210] width 9 height 9
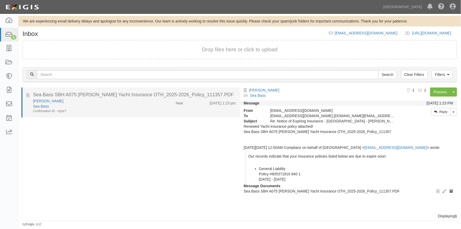
click at [124, 106] on div "Sea Bass" at bounding box center [90, 106] width 115 height 5
click at [50, 102] on link "Robert J Vissers" at bounding box center [48, 101] width 30 height 4
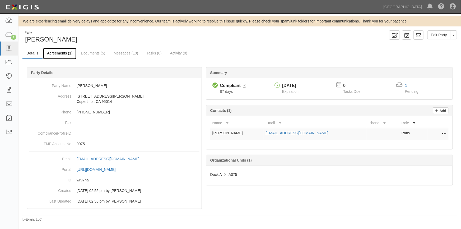
click at [66, 52] on link "Agreements (1)" at bounding box center [59, 53] width 33 height 11
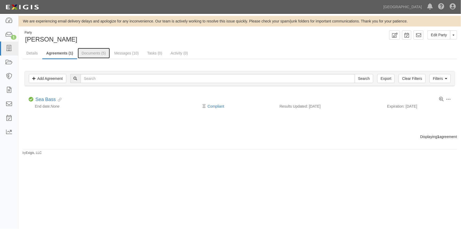
click at [88, 53] on link "Documents (5)" at bounding box center [94, 53] width 32 height 11
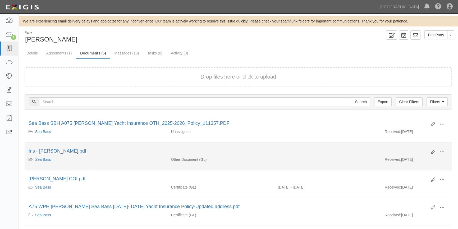
click at [441, 150] on span at bounding box center [441, 152] width 5 height 5
click at [415, 159] on link "View" at bounding box center [416, 160] width 42 height 10
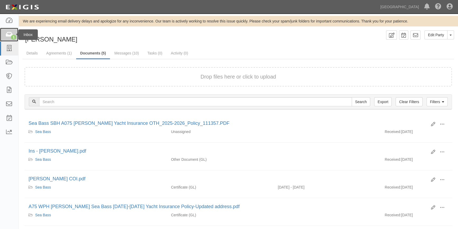
click at [4, 38] on link "1" at bounding box center [9, 35] width 18 height 14
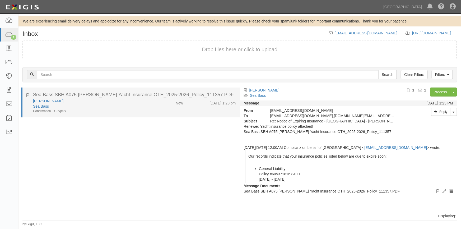
click at [116, 113] on div "Confirmation ID - rxjmr7" at bounding box center [90, 111] width 115 height 4
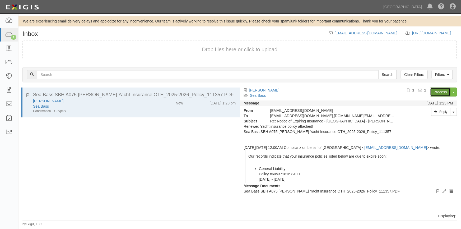
click at [436, 91] on link "Process" at bounding box center [440, 91] width 20 height 9
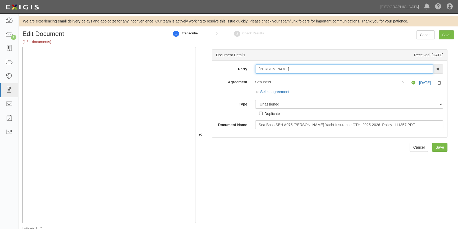
drag, startPoint x: 290, startPoint y: 69, endPoint x: 263, endPoint y: 72, distance: 27.1
click at [258, 72] on input "[PERSON_NAME]" at bounding box center [344, 68] width 178 height 9
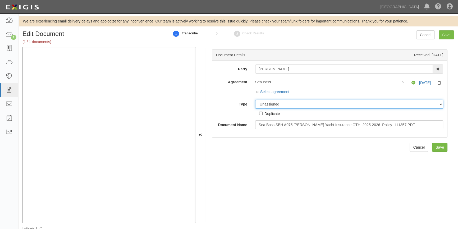
click at [265, 106] on select "Unassigned Binder Cancellation Notice Certificate Contract Endorsement Insuranc…" at bounding box center [349, 104] width 188 height 9
select select "CertificateDetail"
click at [255, 100] on select "Unassigned Binder Cancellation Notice Certificate Contract Endorsement Insuranc…" at bounding box center [349, 104] width 188 height 9
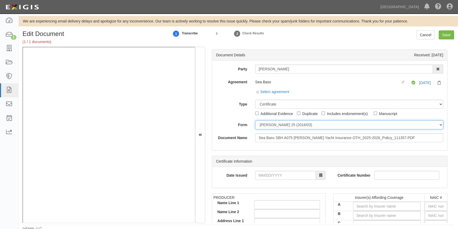
click at [265, 126] on select "ACORD 25 (2016/03) ACORD 101 ACORD 855 NY (2014/05) General" at bounding box center [349, 124] width 188 height 9
select select "GeneralFormDetail"
click at [255, 120] on select "ACORD 25 (2016/03) ACORD 101 ACORD 855 NY (2014/05) General" at bounding box center [349, 124] width 188 height 9
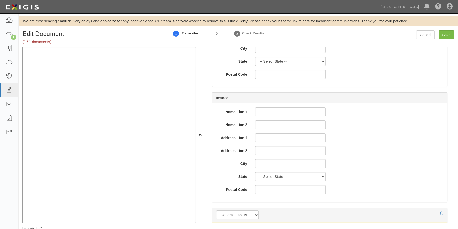
scroll to position [312, 0]
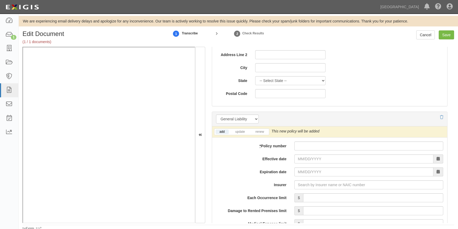
click at [256, 129] on li "renew" at bounding box center [259, 132] width 18 height 6
click at [256, 129] on link "renew" at bounding box center [259, 131] width 16 height 4
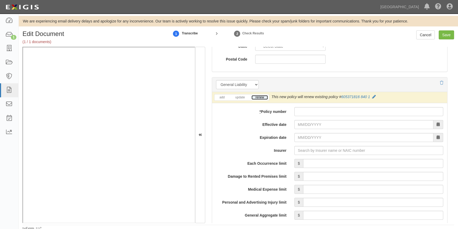
scroll to position [384, 0]
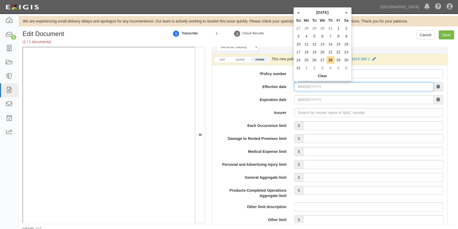
click at [303, 88] on input "Effective date" at bounding box center [363, 86] width 139 height 9
click at [329, 68] on td "4" at bounding box center [330, 68] width 8 height 8
type input "09/04/2025"
type input "09/04/2026"
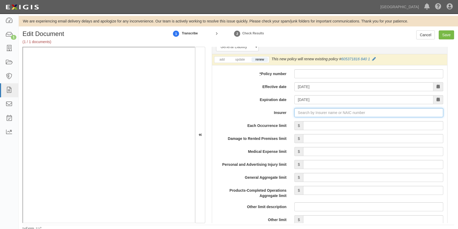
click at [311, 114] on input "Insurer" at bounding box center [368, 112] width 149 height 9
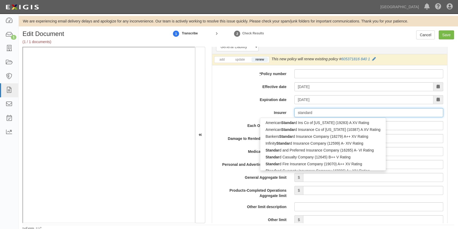
type input "standard"
type input "standard fire Insurance Company (19070) A++ XV Rating"
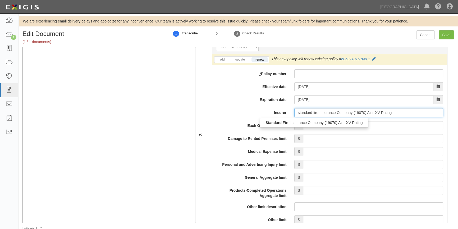
type input "standard fire"
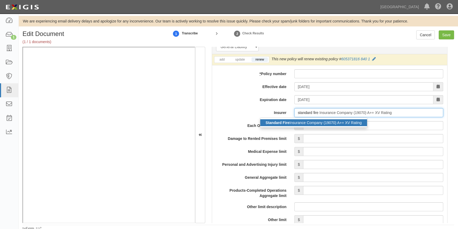
click at [325, 123] on div "Standard Fire Insurance Company (19070) A++ XV Rating" at bounding box center [313, 122] width 106 height 7
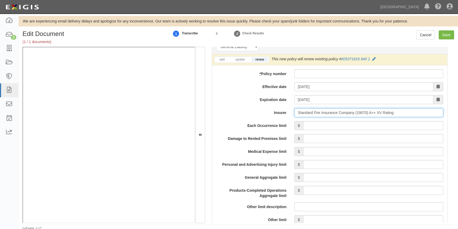
type input "Standard Fire Insurance Company (19070) A++ XV Rating"
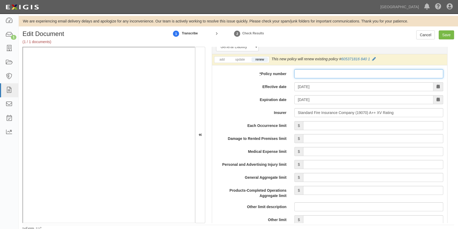
paste input "605371816 840 1"
type input "605371816 840 1"
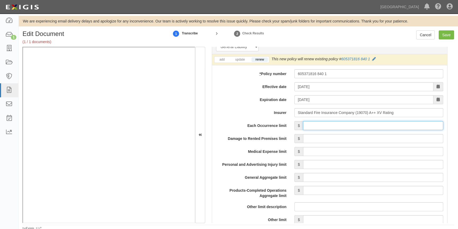
click at [318, 123] on input "Each Occurrence limit" at bounding box center [373, 125] width 140 height 9
click at [448, 36] on input "Save" at bounding box center [445, 34] width 15 height 9
type input "500000"
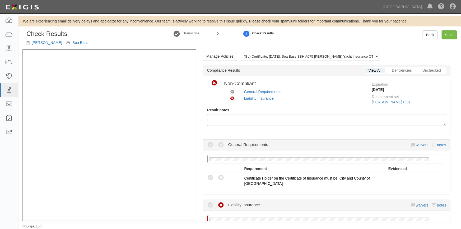
scroll to position [122, 0]
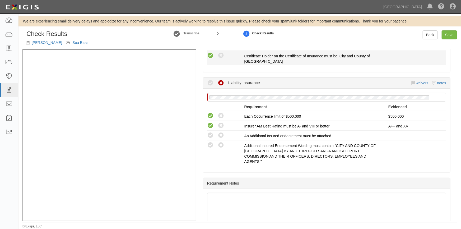
click at [212, 56] on icon at bounding box center [210, 55] width 7 height 7
radio input "true"
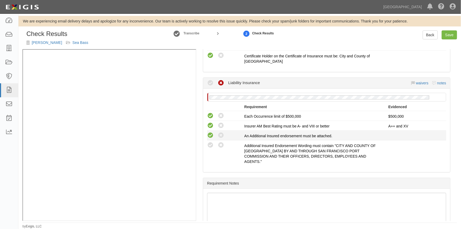
click at [210, 132] on icon at bounding box center [210, 135] width 7 height 7
radio input "true"
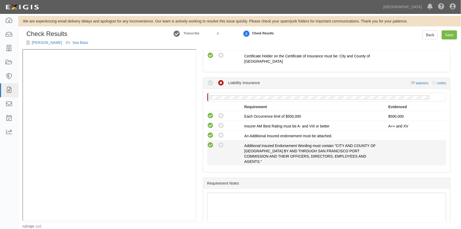
click at [211, 144] on icon at bounding box center [210, 145] width 7 height 7
radio input "true"
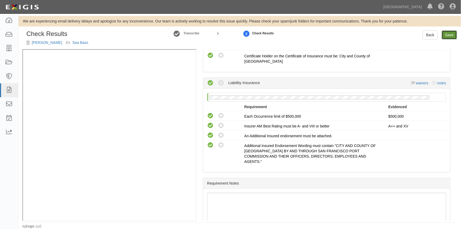
click at [447, 34] on link "Save" at bounding box center [449, 34] width 15 height 9
radio input "true"
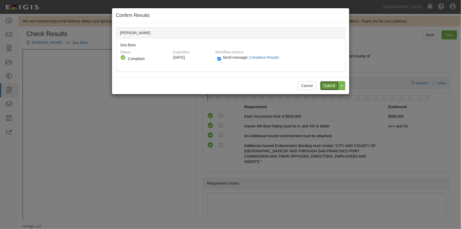
click at [327, 84] on input "Submit" at bounding box center [329, 85] width 18 height 9
click at [330, 87] on div "Submit Toggle Dropdown Submit and Continue to Agreement" at bounding box center [330, 85] width 29 height 9
